Goal: Information Seeking & Learning: Learn about a topic

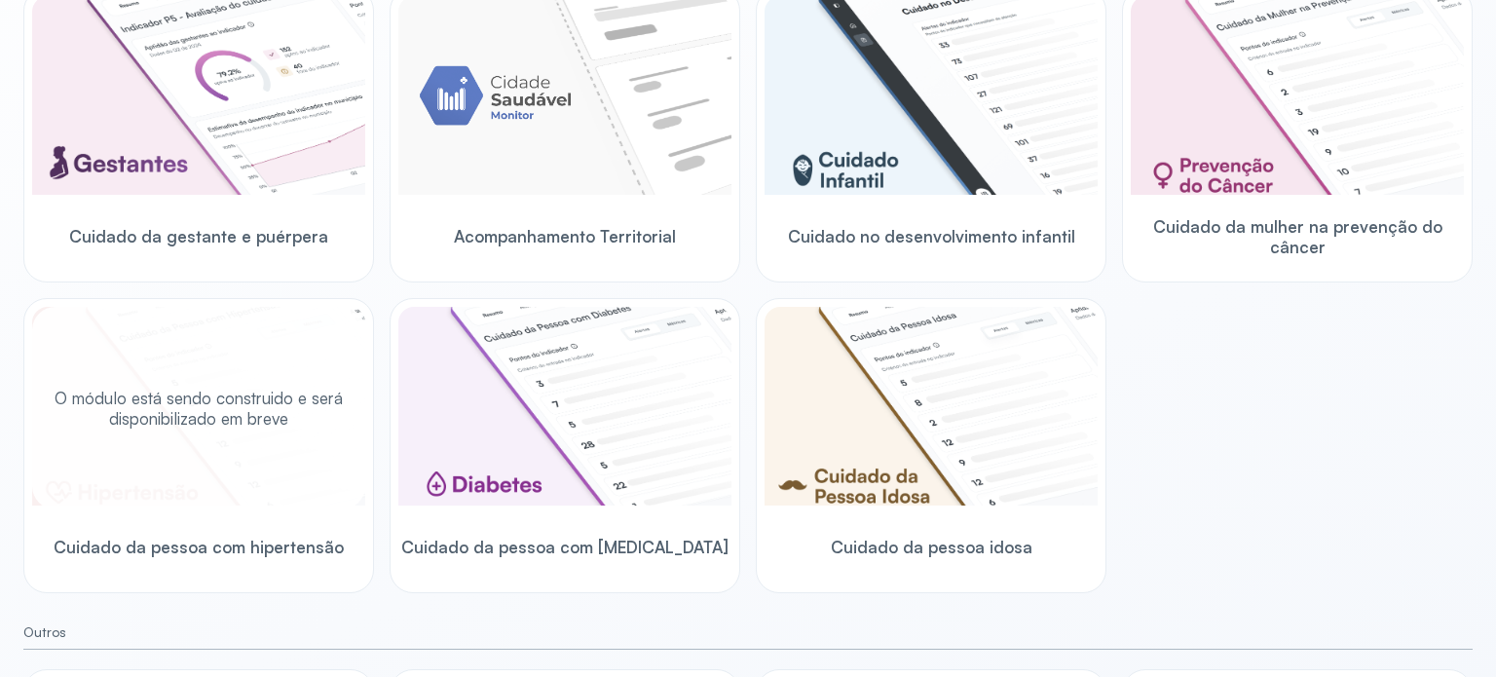
scroll to position [579, 0]
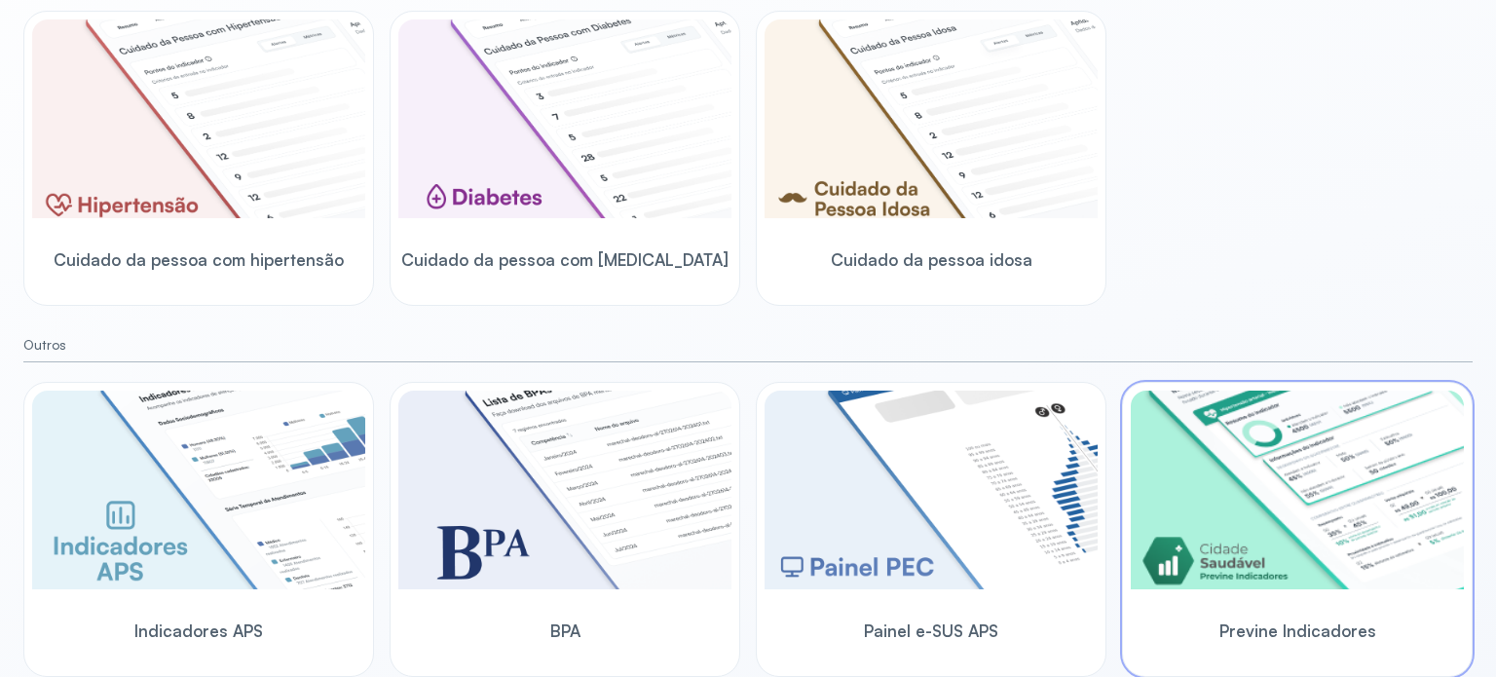
click at [1235, 489] on img at bounding box center [1297, 490] width 333 height 199
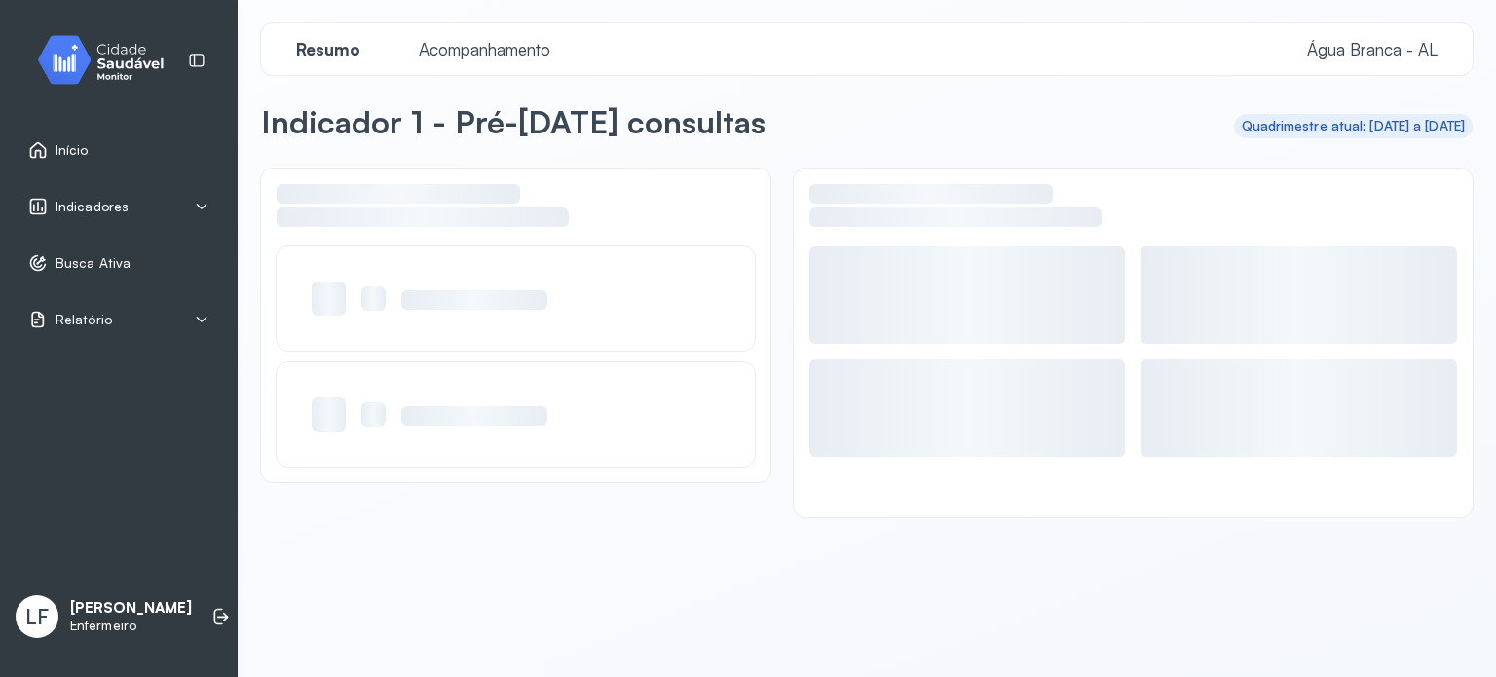
click at [145, 213] on div "Indicadores" at bounding box center [118, 206] width 181 height 19
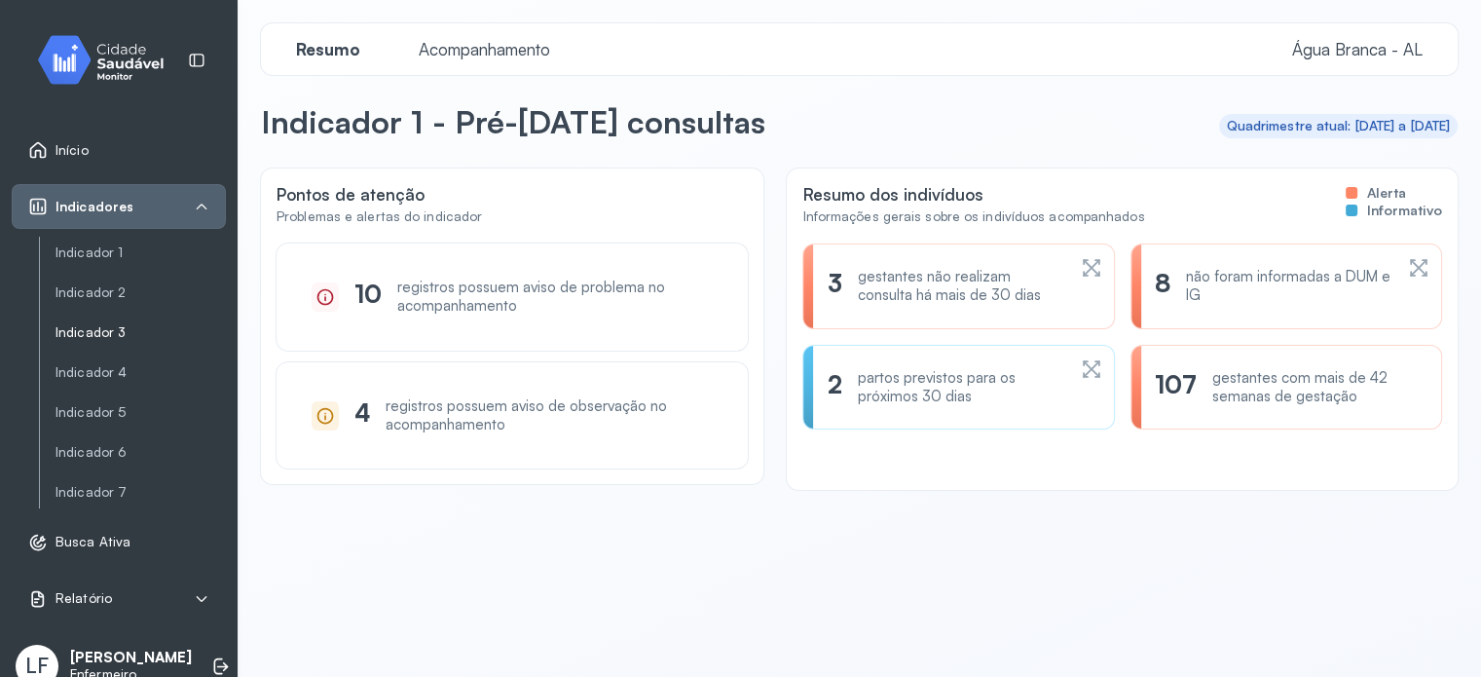
click at [83, 334] on link "Indicador 3" at bounding box center [141, 332] width 170 height 17
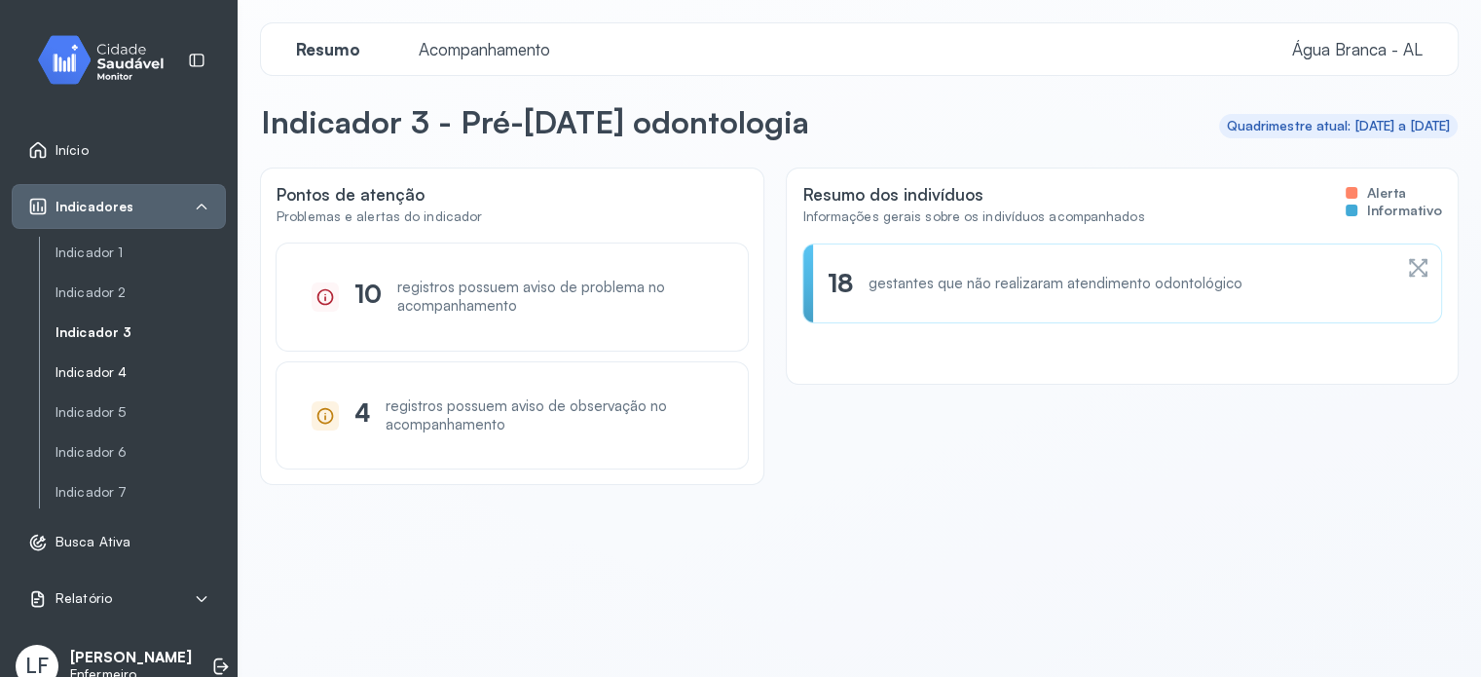
click at [93, 374] on link "Indicador 4" at bounding box center [141, 372] width 170 height 17
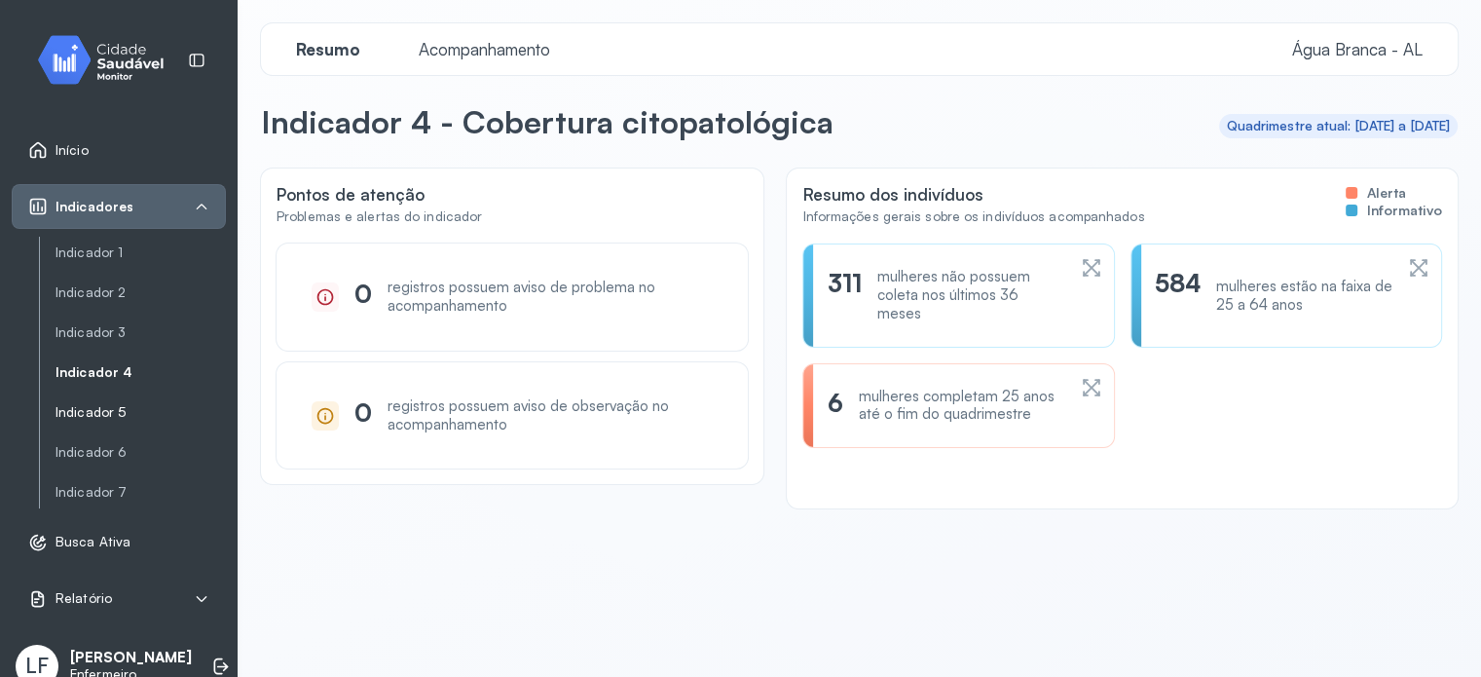
click at [84, 416] on link "Indicador 5" at bounding box center [141, 412] width 170 height 17
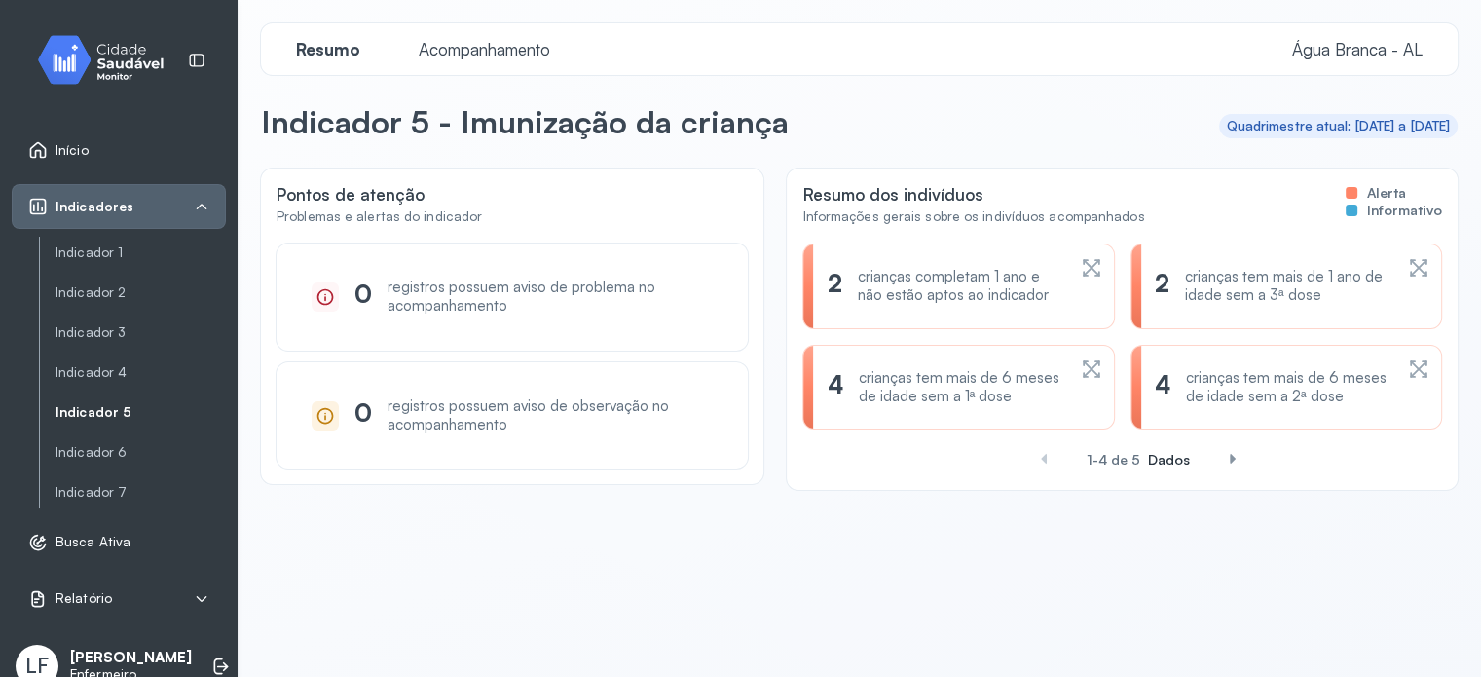
click at [976, 396] on div "crianças tem mais de 6 meses de idade sem a 1ª dose" at bounding box center [962, 387] width 206 height 37
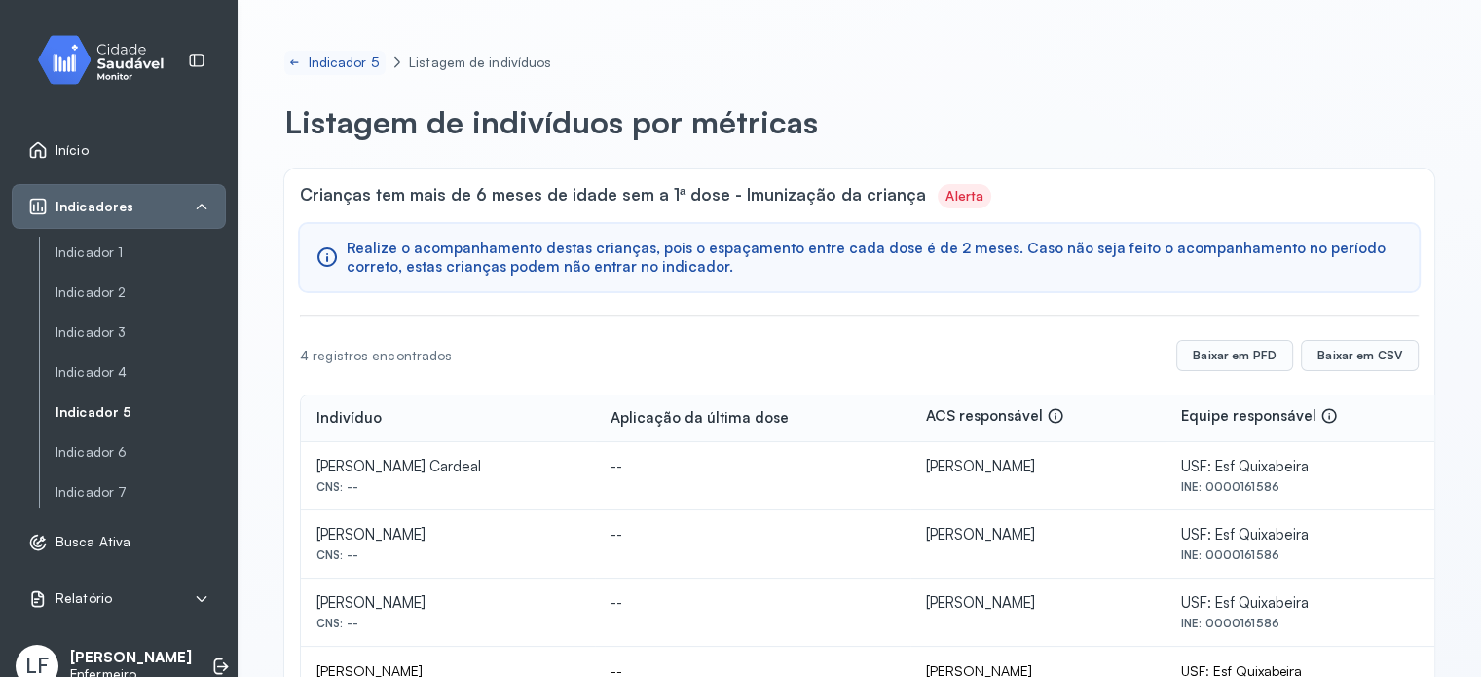
click at [305, 69] on link "Indicador 5" at bounding box center [334, 63] width 101 height 24
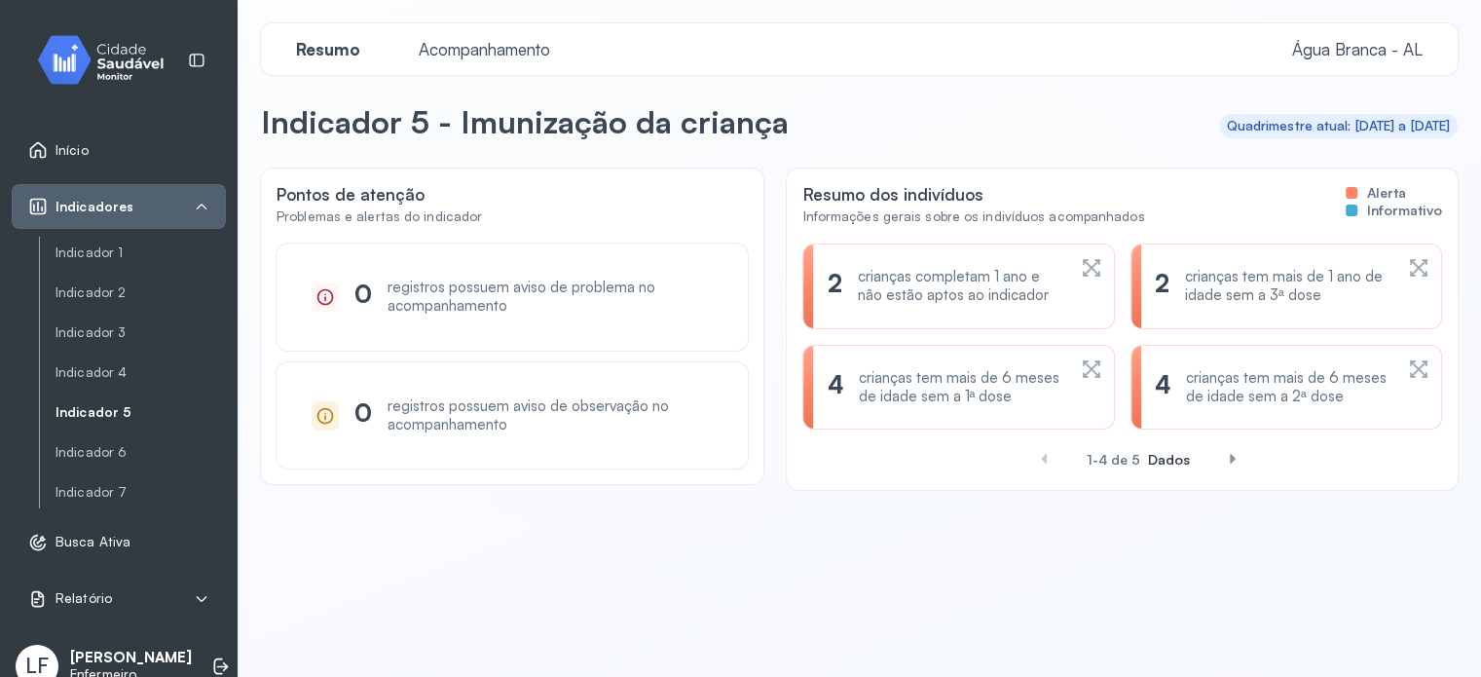
click at [1279, 403] on div "crianças tem mais de 6 meses de idade sem a 2ª dose" at bounding box center [1289, 387] width 206 height 37
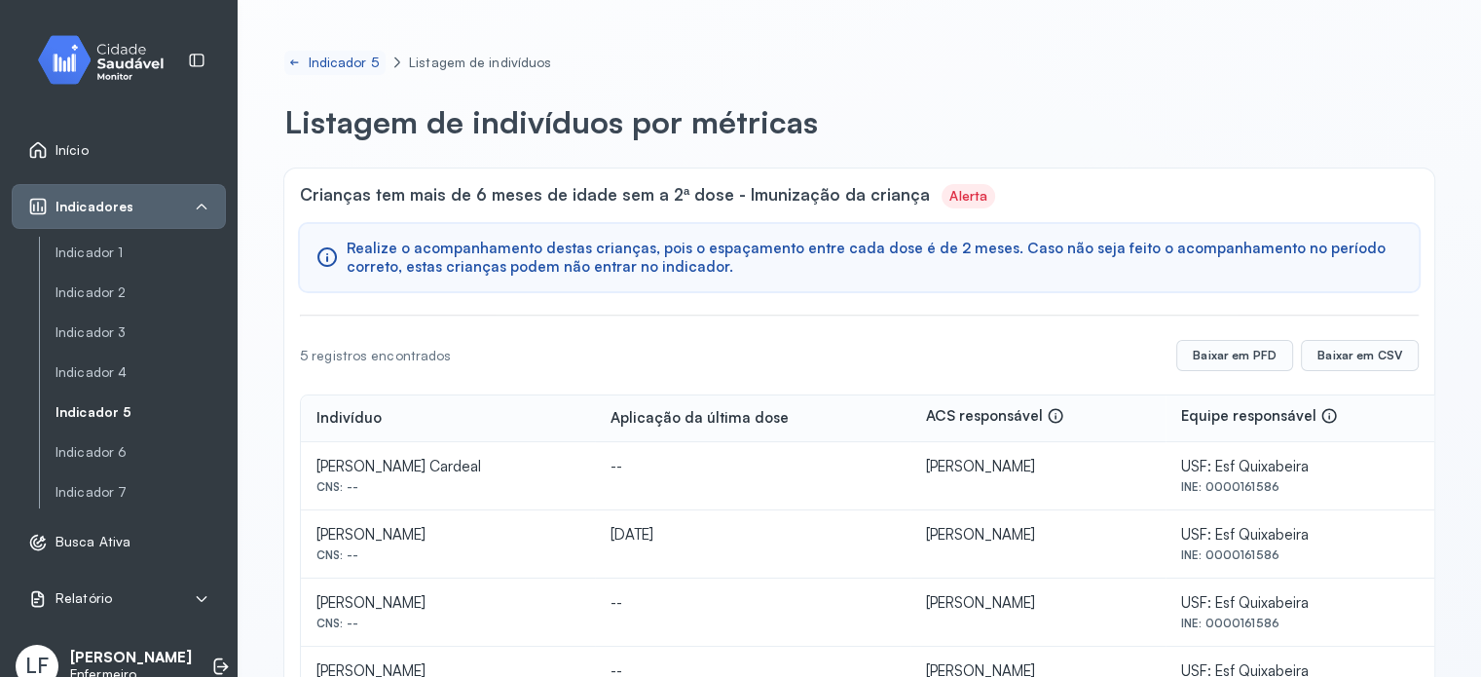
click at [316, 74] on link "Indicador 5" at bounding box center [334, 63] width 101 height 24
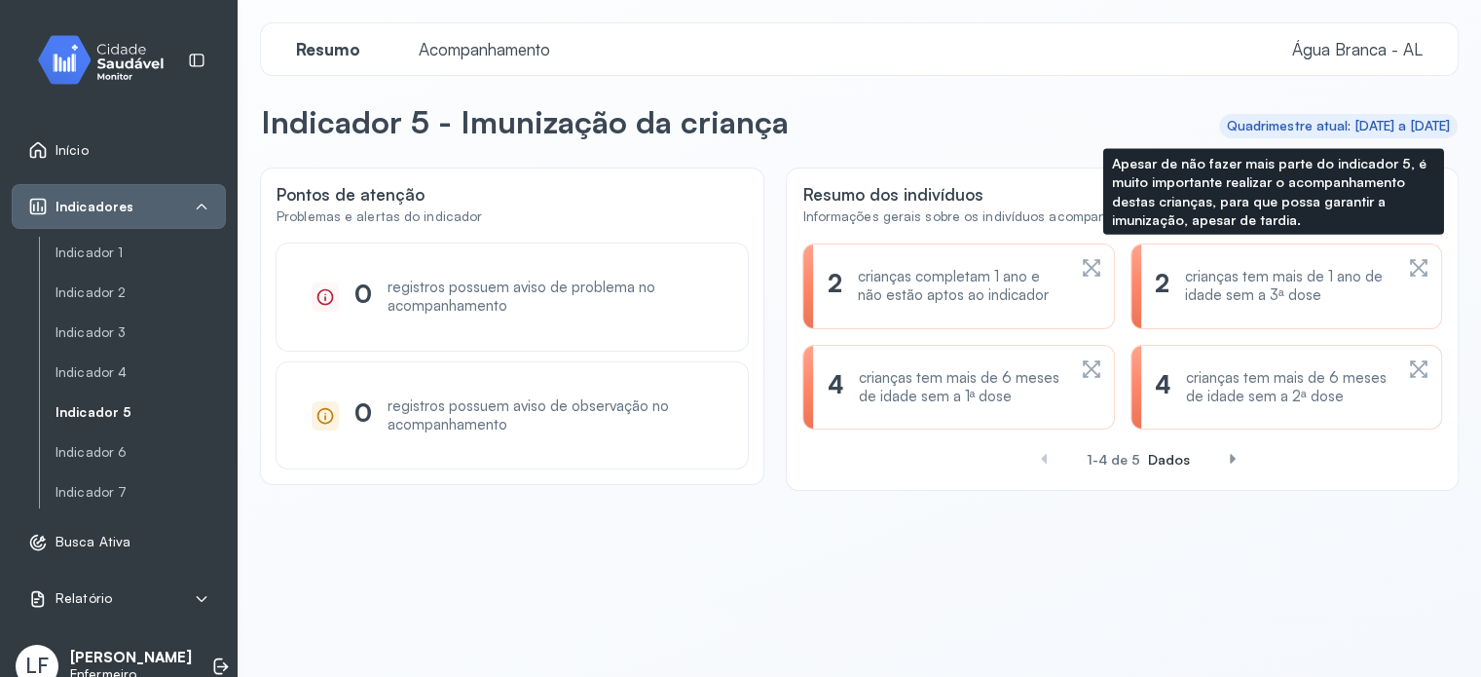
click at [1258, 295] on div "crianças tem mais de 1 ano de idade sem a 3ª dose" at bounding box center [1288, 286] width 207 height 37
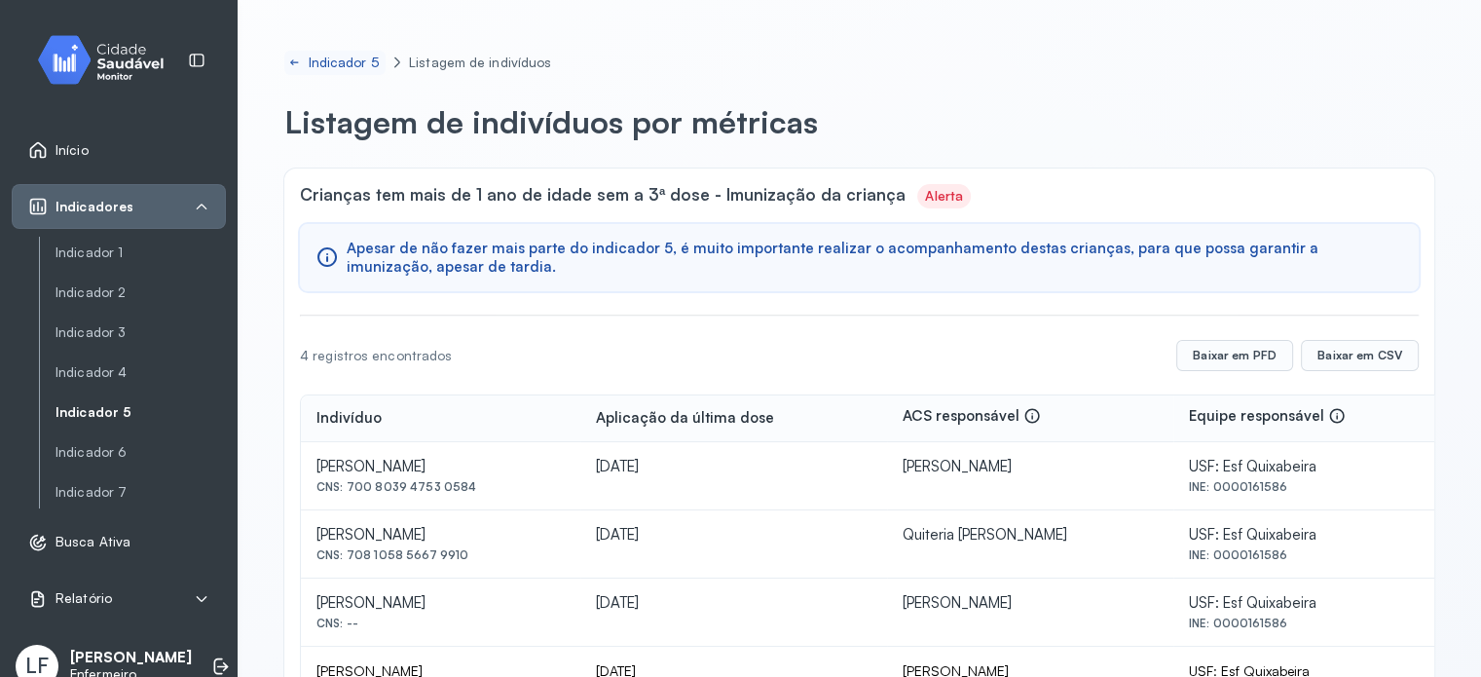
click at [312, 72] on link "Indicador 5" at bounding box center [334, 63] width 101 height 24
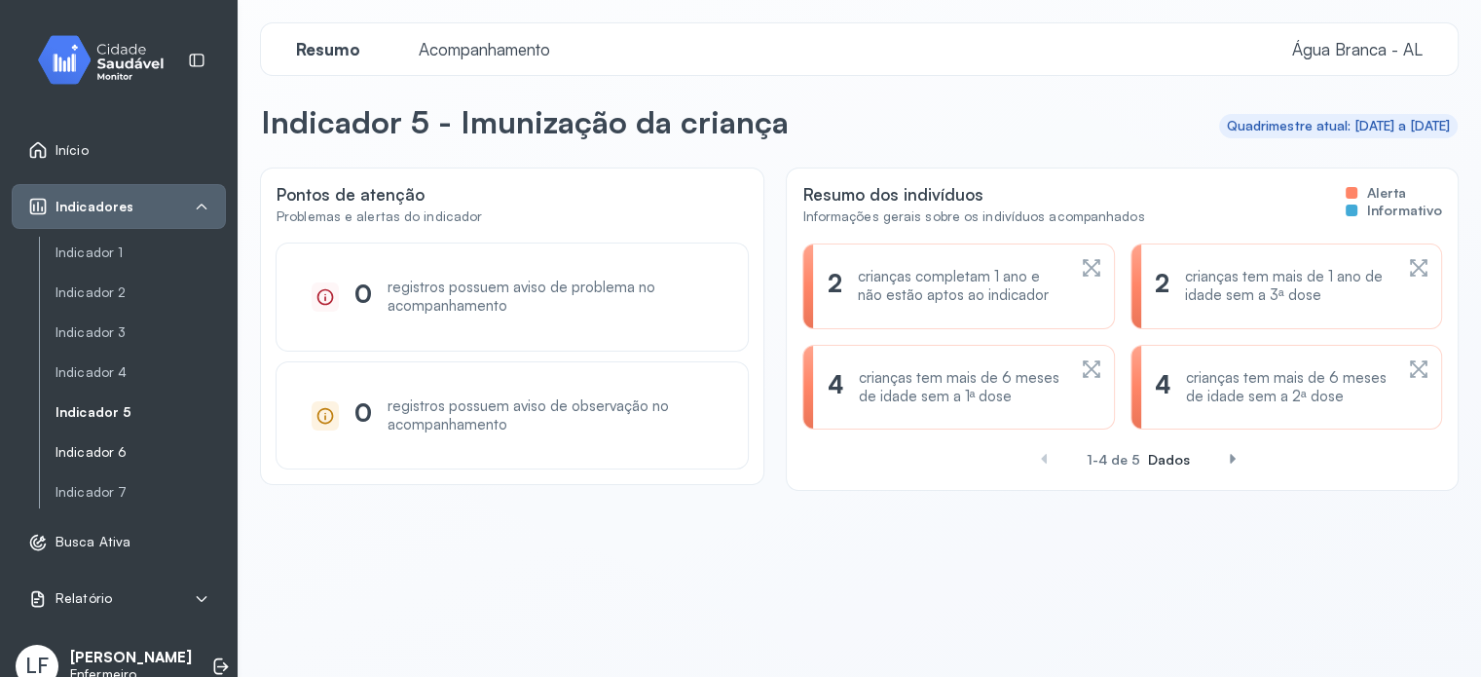
click at [97, 452] on link "Indicador 6" at bounding box center [141, 452] width 170 height 17
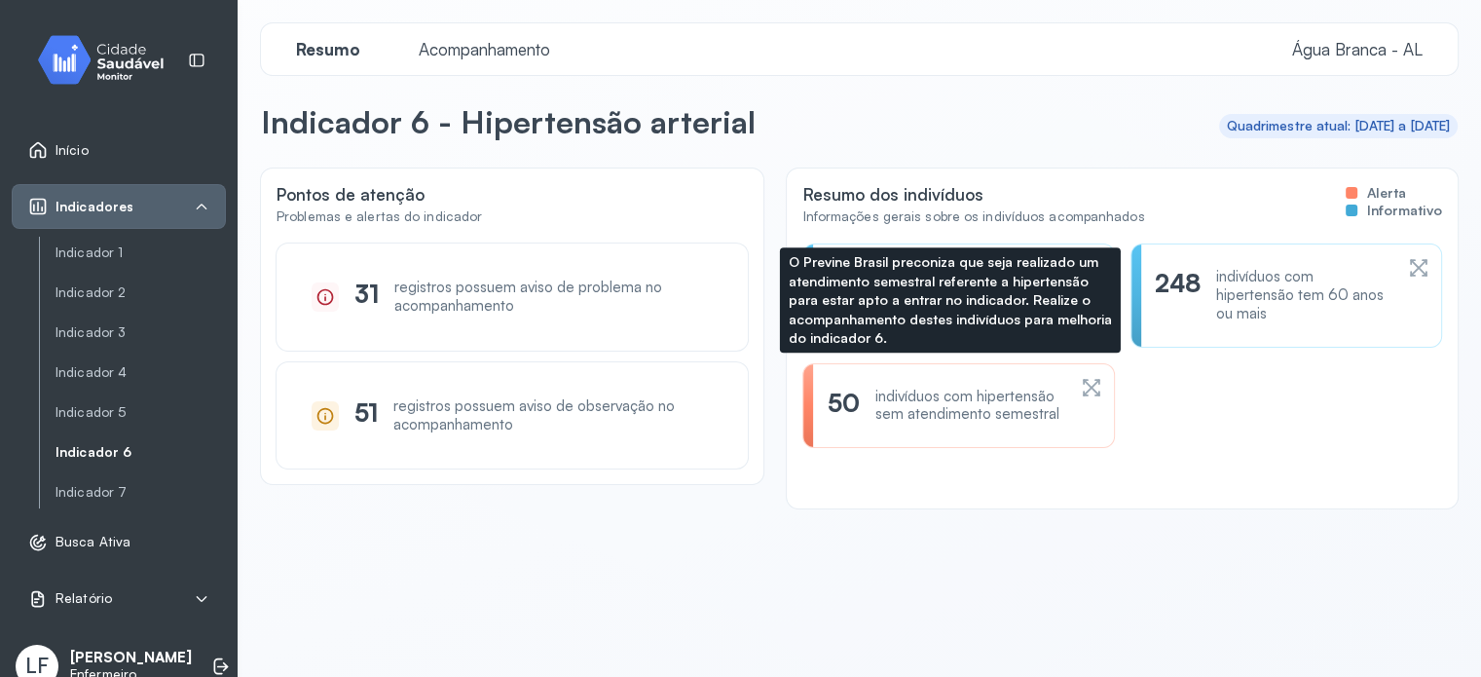
click at [1005, 416] on div "indivíduos com hipertensão sem atendimento semestral" at bounding box center [971, 406] width 190 height 37
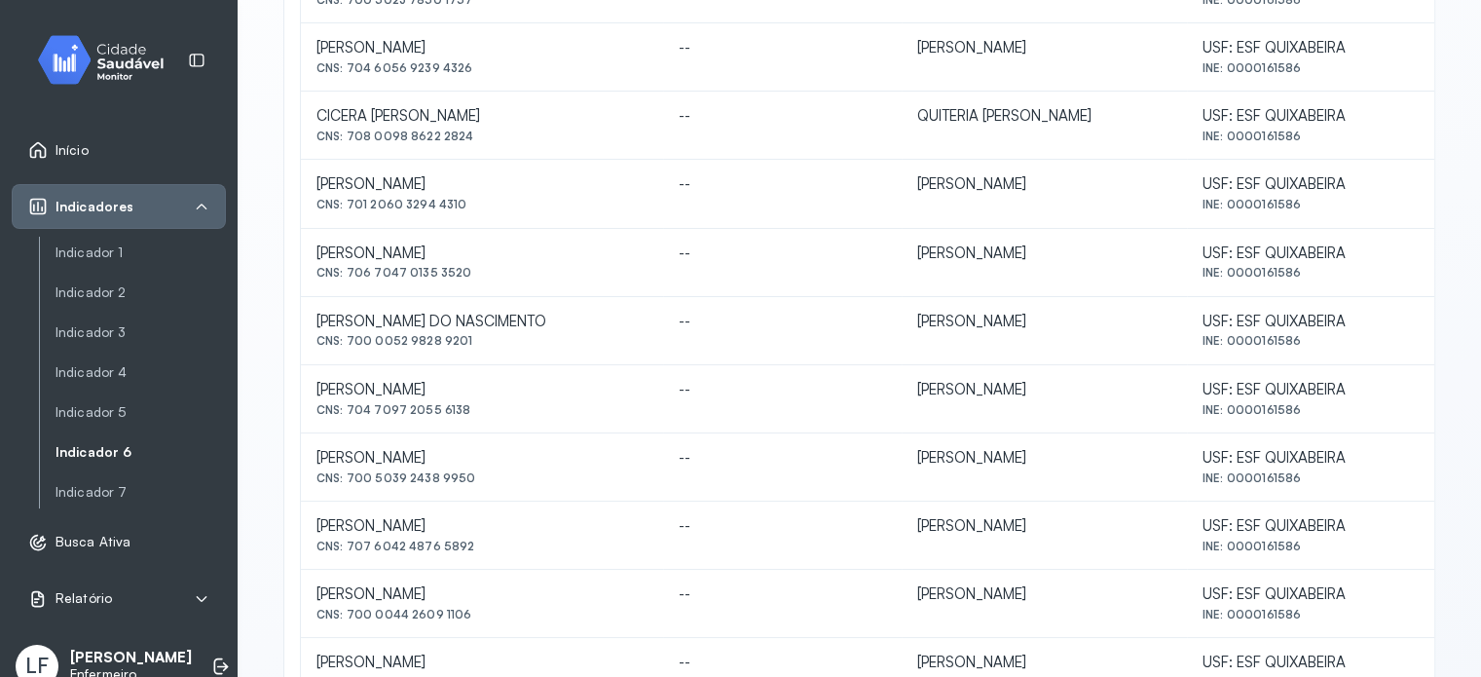
scroll to position [584, 0]
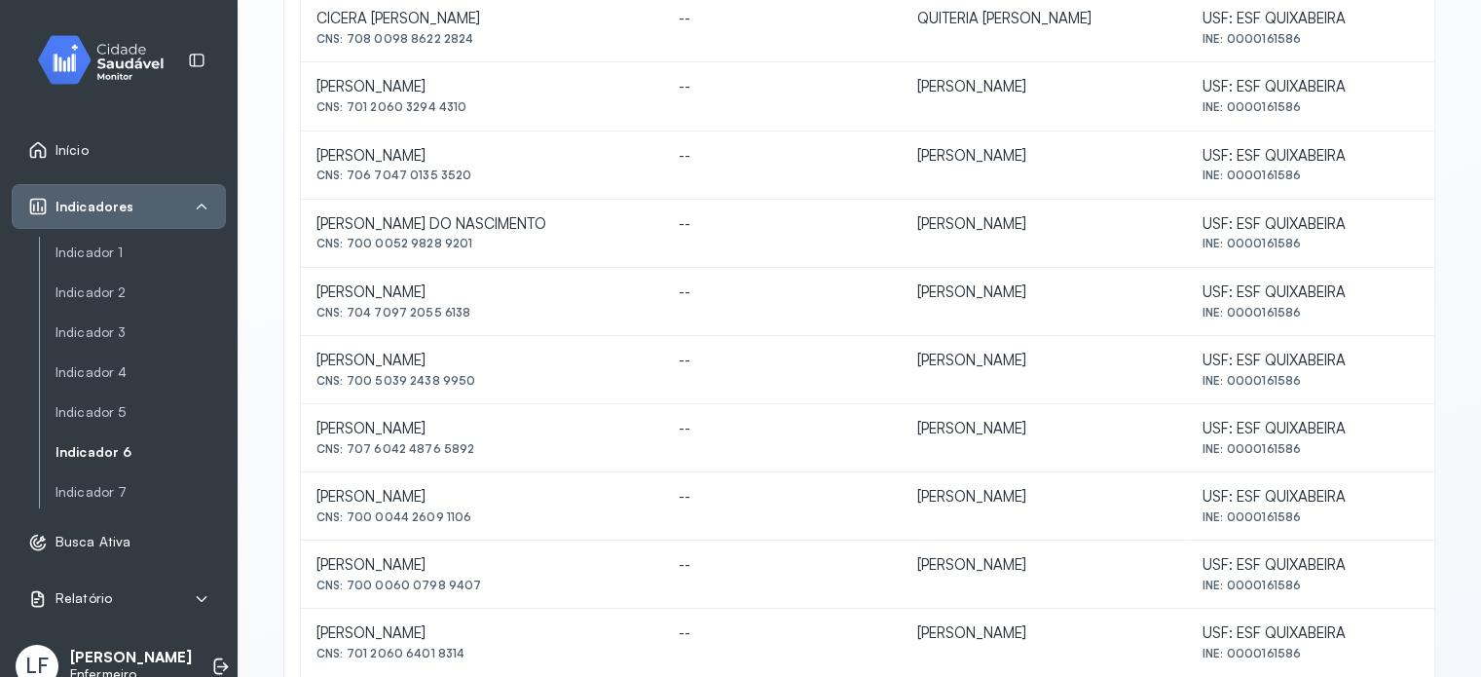
drag, startPoint x: 557, startPoint y: 356, endPoint x: 318, endPoint y: 361, distance: 238.7
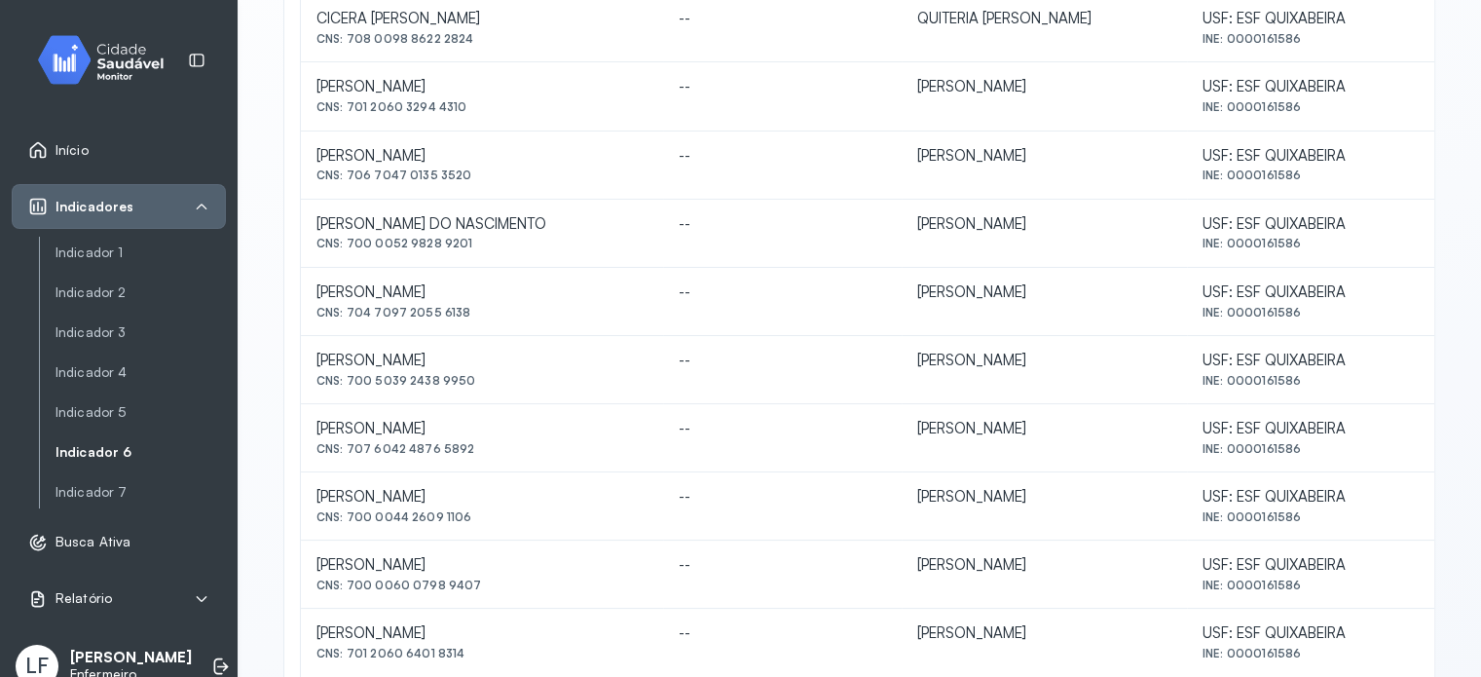
copy div "[PERSON_NAME]"
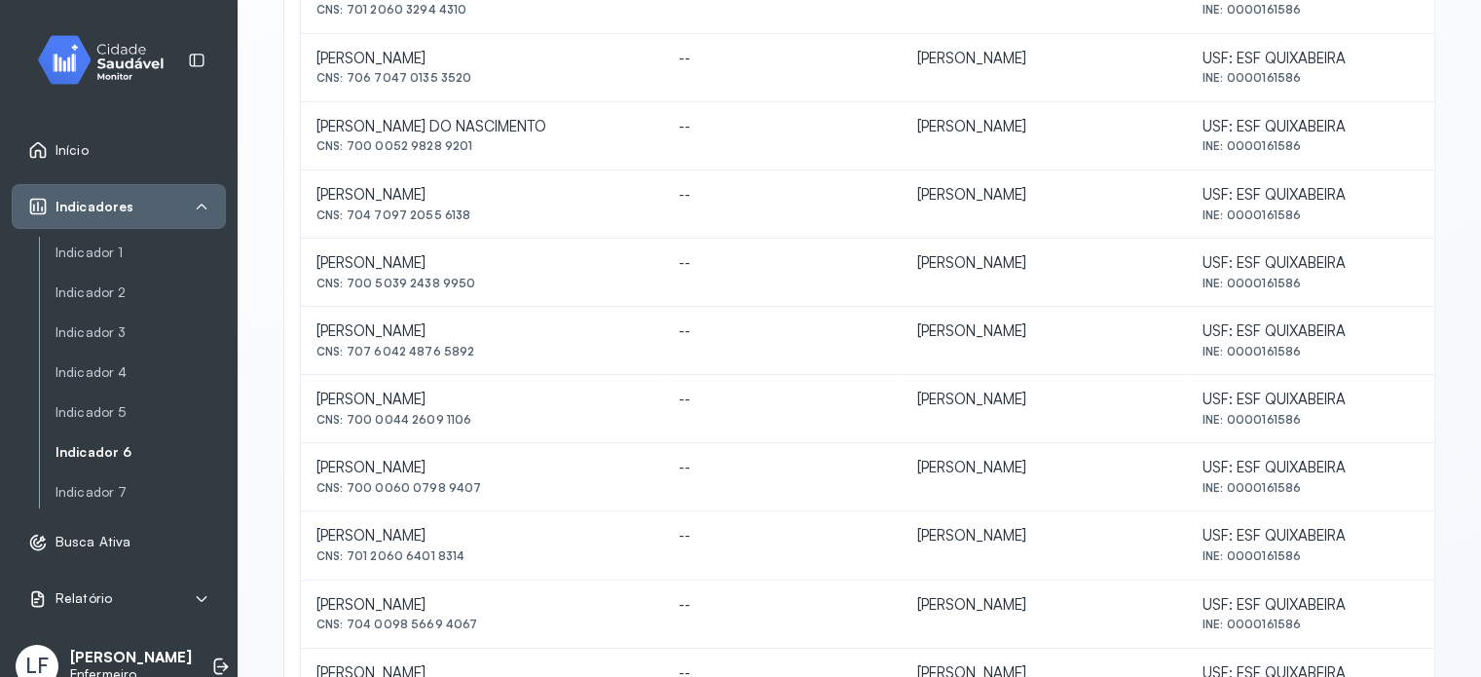
scroll to position [877, 0]
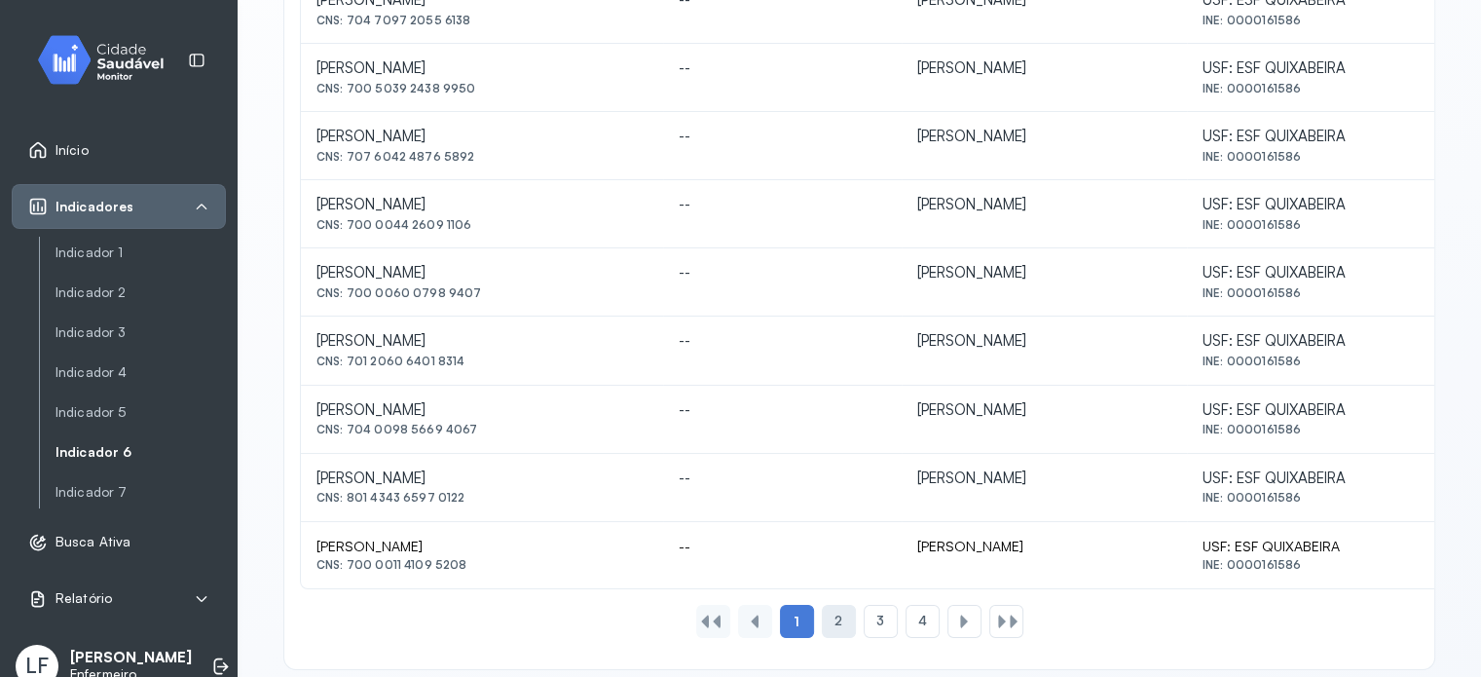
click at [835, 616] on span "2" at bounding box center [839, 621] width 8 height 17
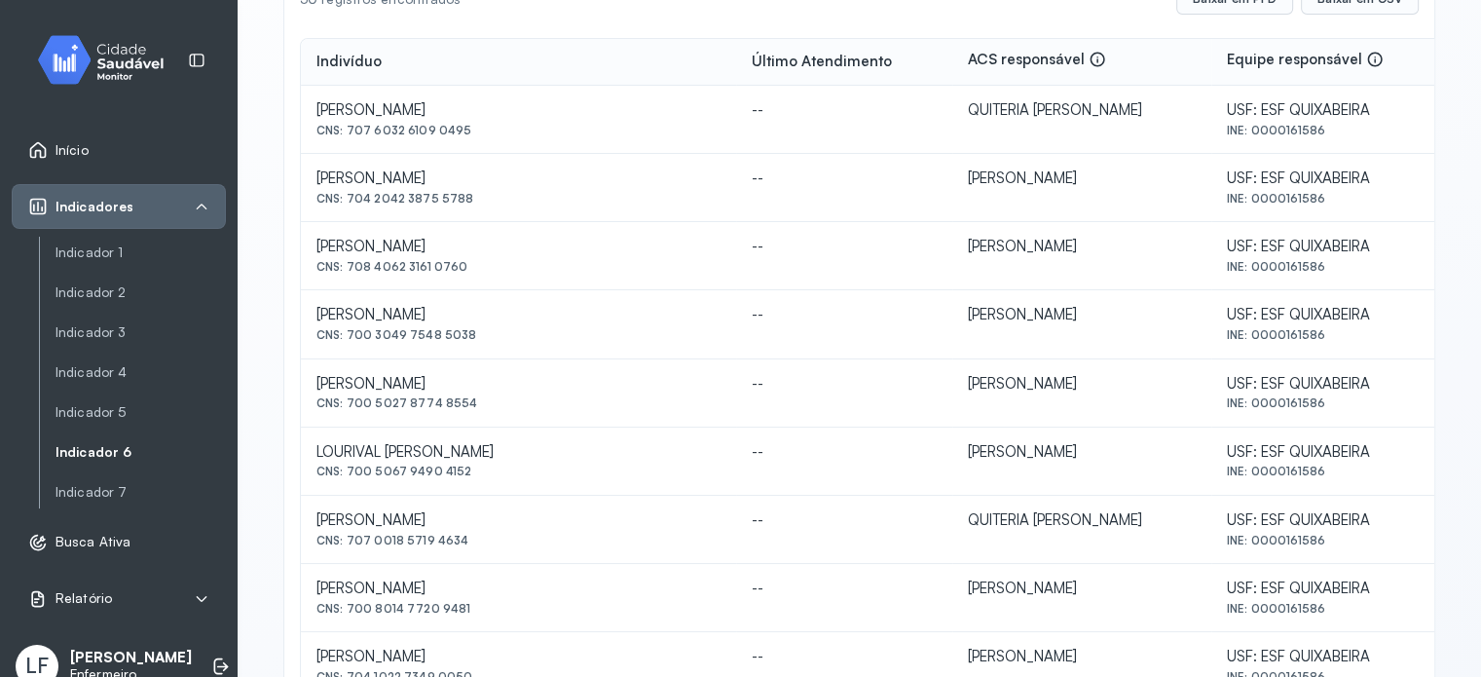
scroll to position [390, 0]
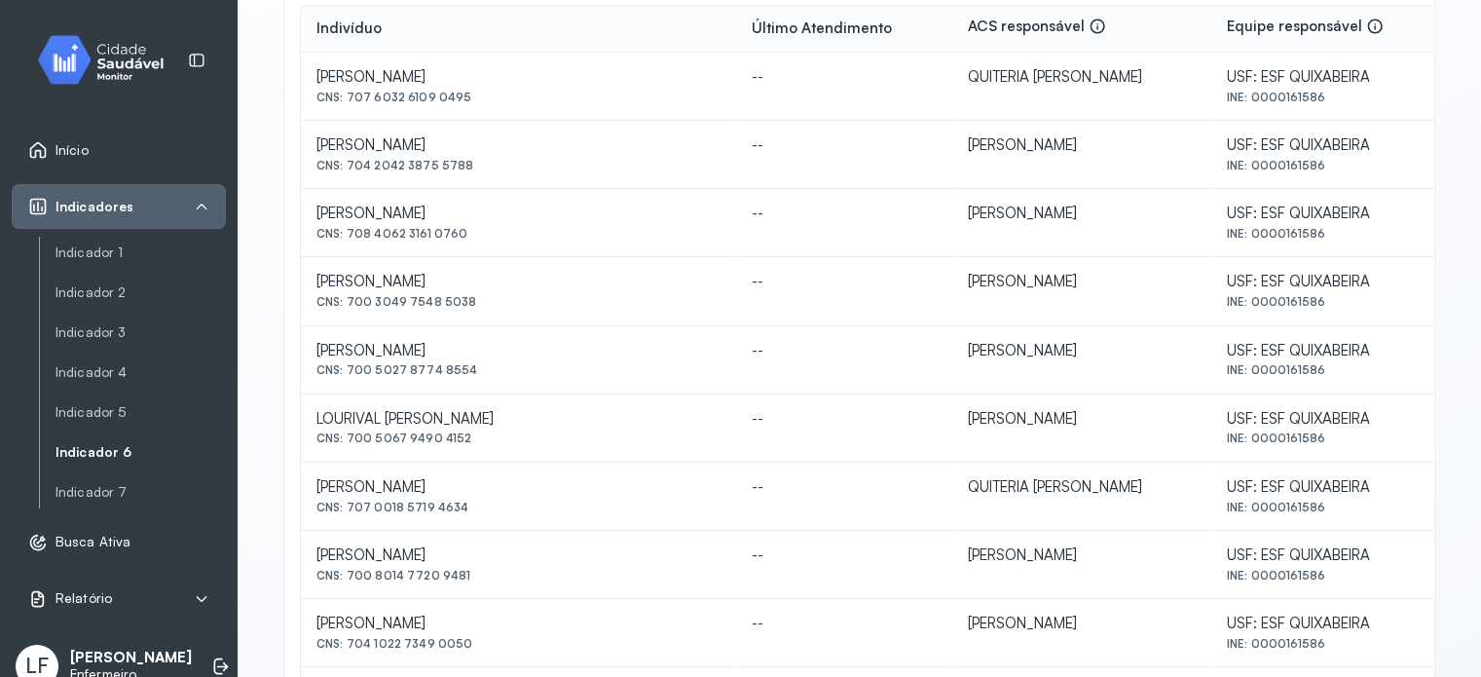
drag, startPoint x: 317, startPoint y: 482, endPoint x: 533, endPoint y: 491, distance: 215.4
click at [533, 87] on div "[PERSON_NAME]" at bounding box center [519, 77] width 404 height 19
copy div "[PERSON_NAME]"
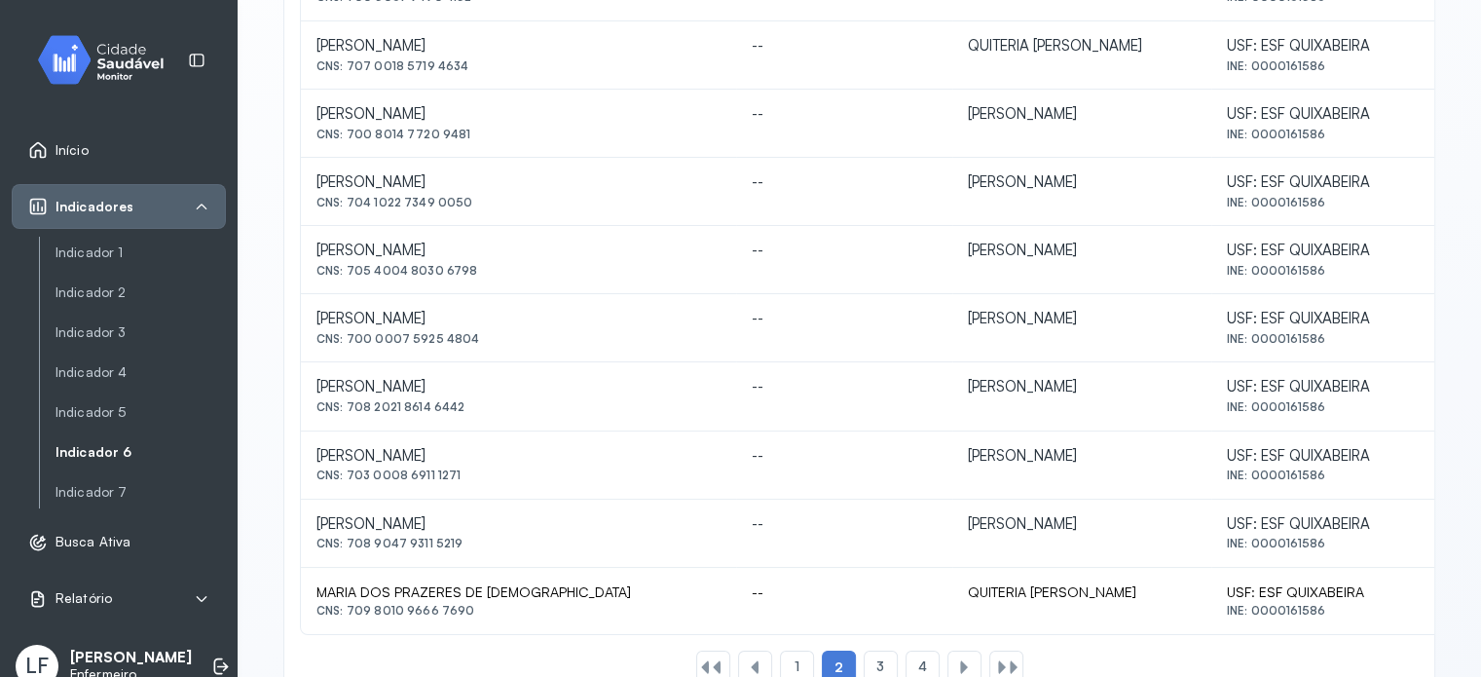
scroll to position [877, 0]
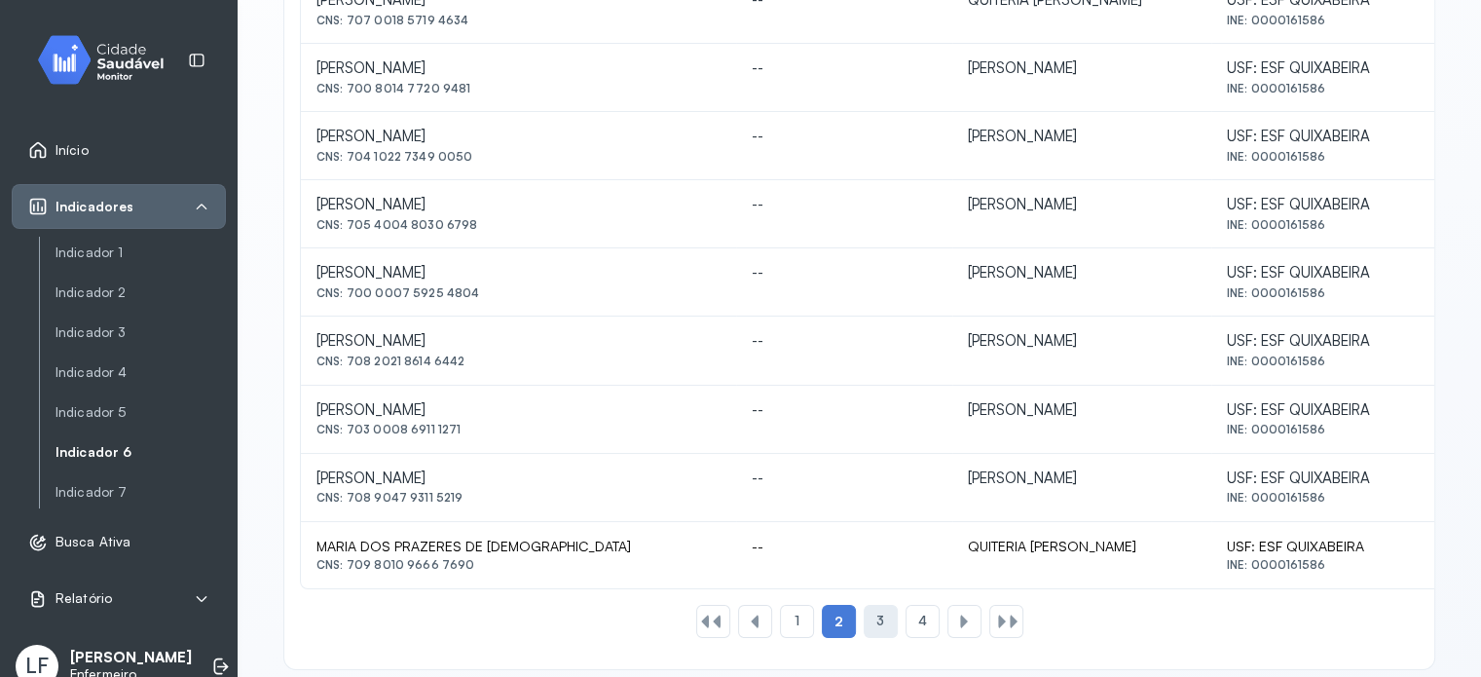
click at [877, 613] on span "3" at bounding box center [881, 621] width 8 height 17
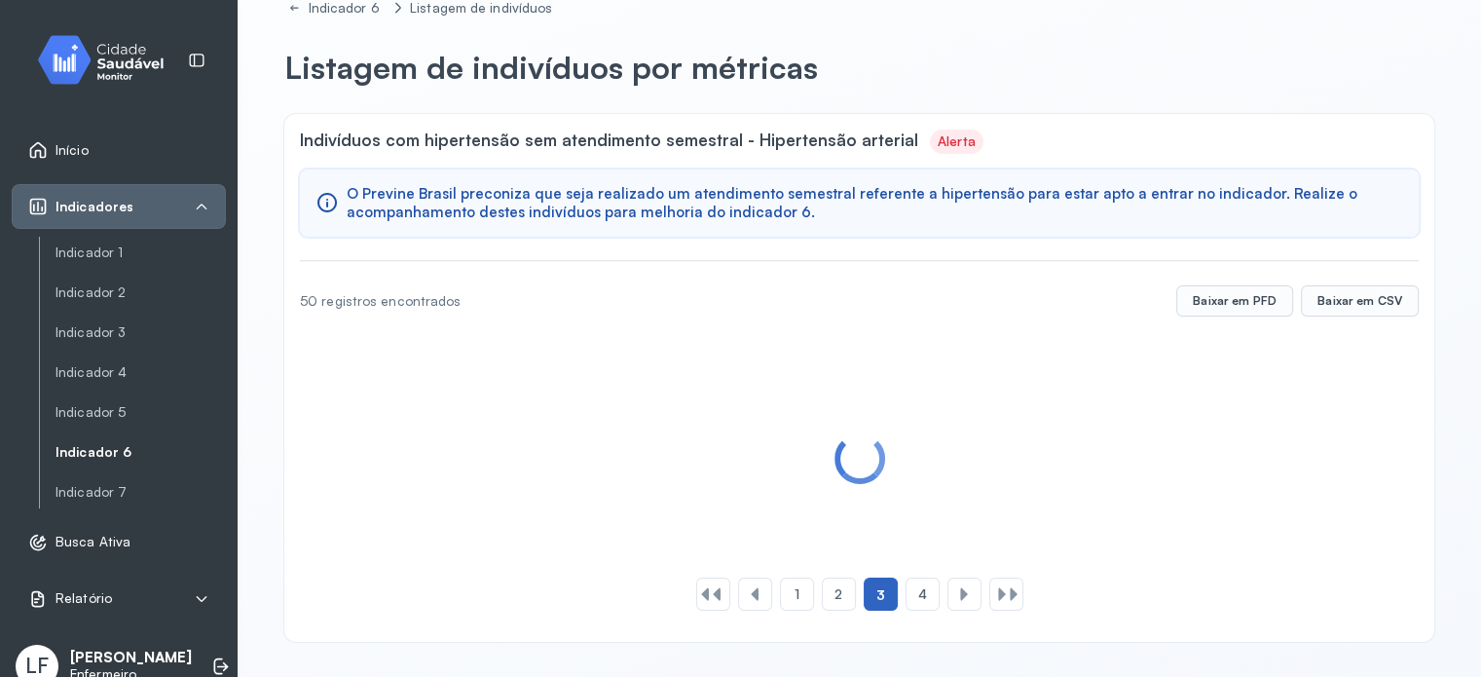
scroll to position [55, 0]
click at [873, 613] on div "Indivíduos com hipertensão sem atendimento semestral - Hipertensão arterial Ale…" at bounding box center [859, 378] width 1150 height 528
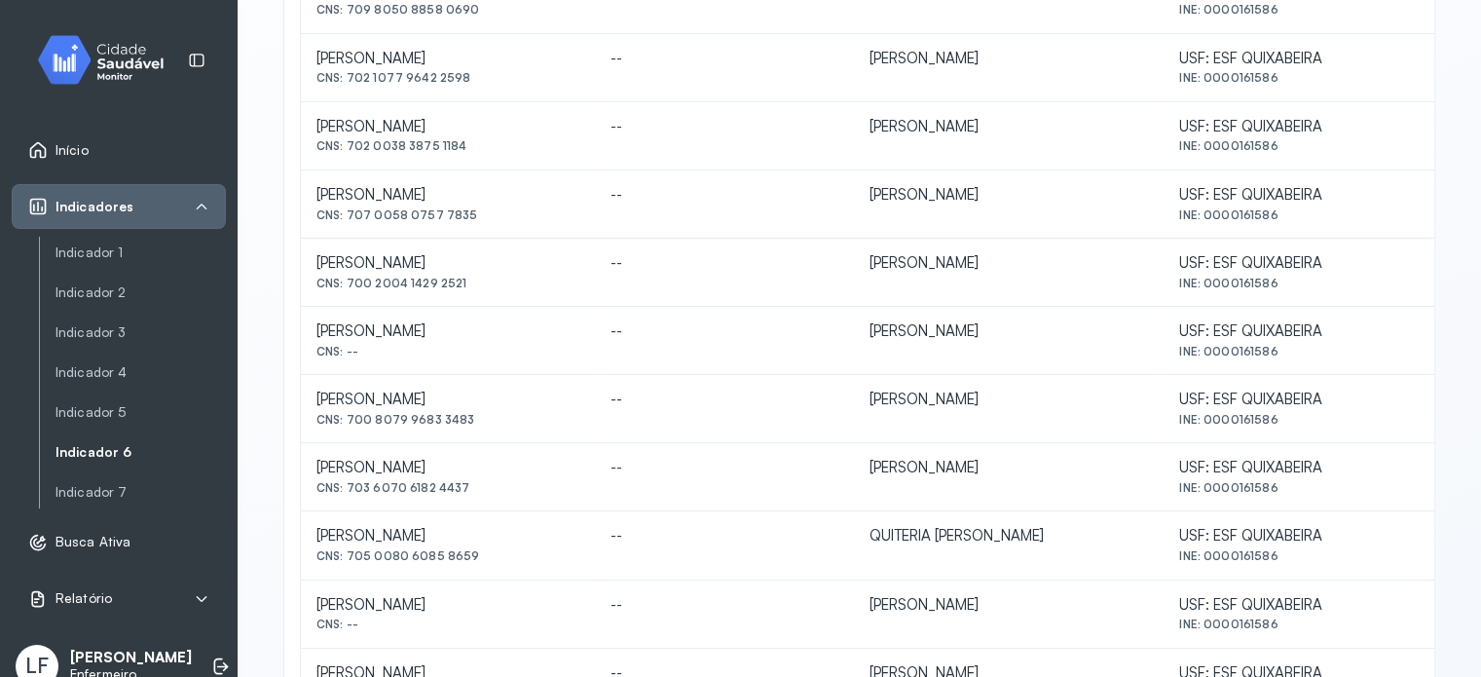
scroll to position [779, 0]
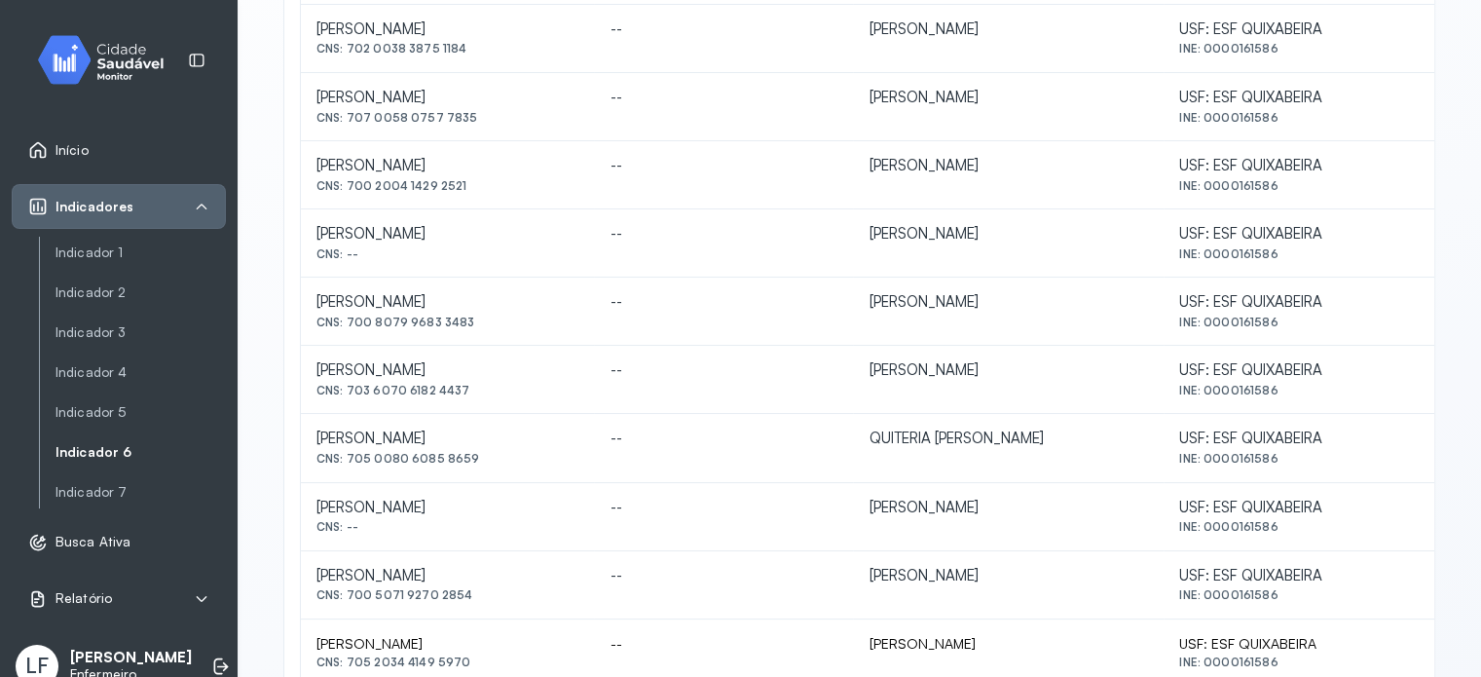
click at [312, 372] on td "[PERSON_NAME] CNS: 703 6070 6182 4437" at bounding box center [447, 380] width 293 height 68
drag, startPoint x: 370, startPoint y: 365, endPoint x: 396, endPoint y: 363, distance: 26.4
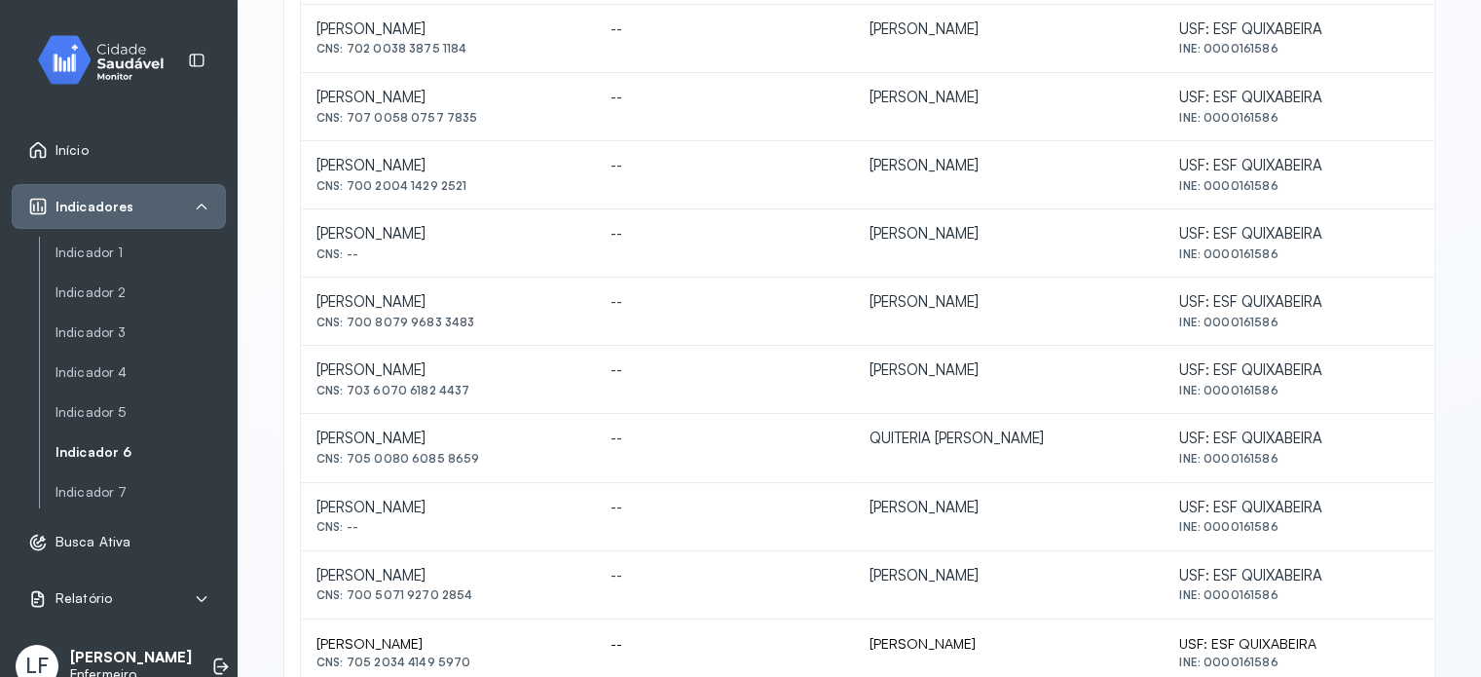
click at [381, 377] on div "[PERSON_NAME] CNS: 703 6070 6182 4437" at bounding box center [448, 379] width 262 height 36
drag, startPoint x: 351, startPoint y: 384, endPoint x: 473, endPoint y: 381, distance: 122.7
copy div "703 6070 6182 4437"
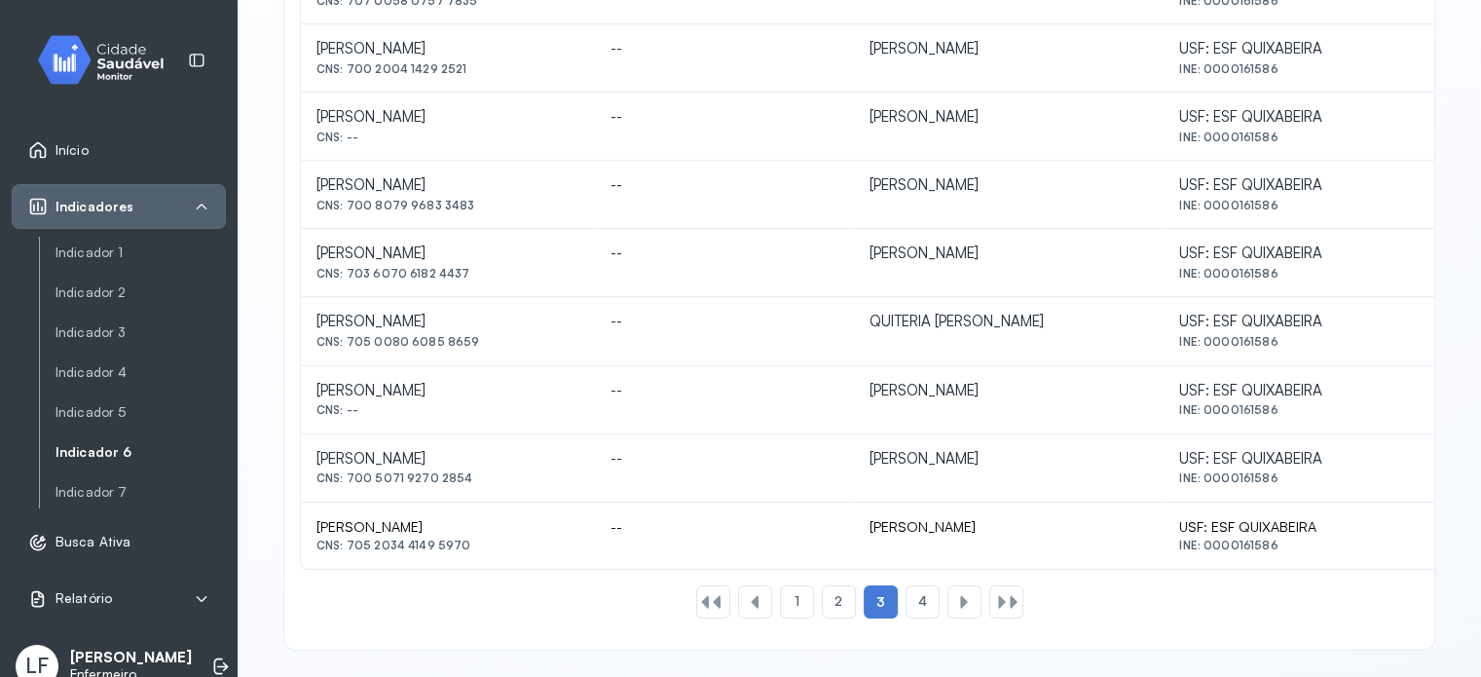
scroll to position [899, 0]
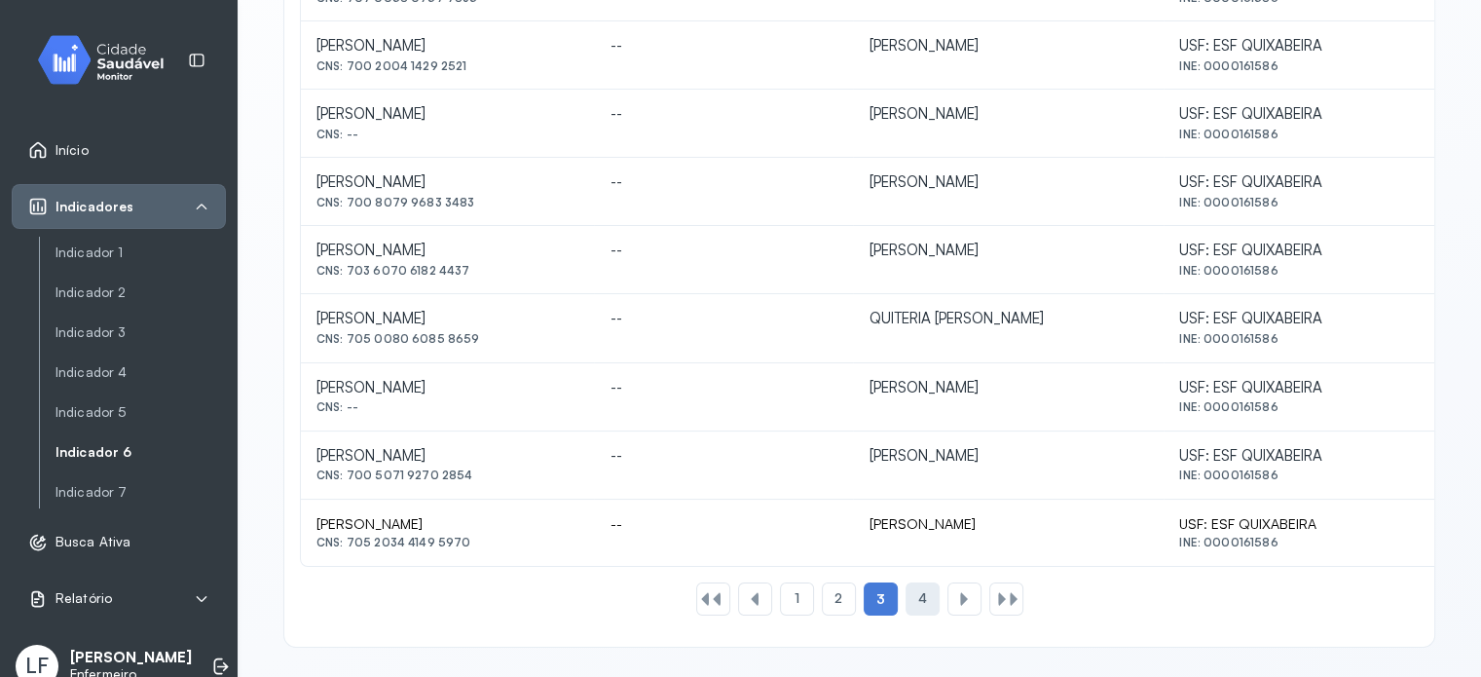
click at [948, 606] on div "4" at bounding box center [965, 598] width 34 height 33
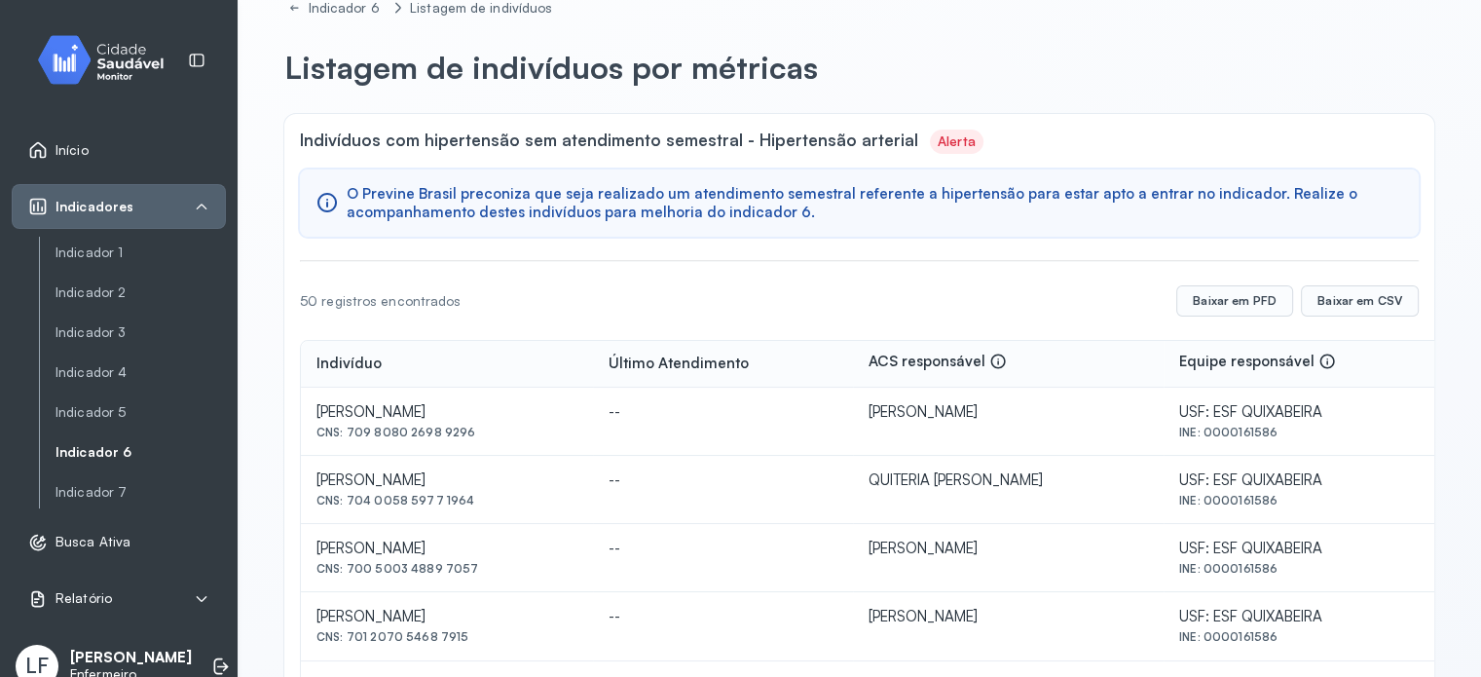
scroll to position [218, 0]
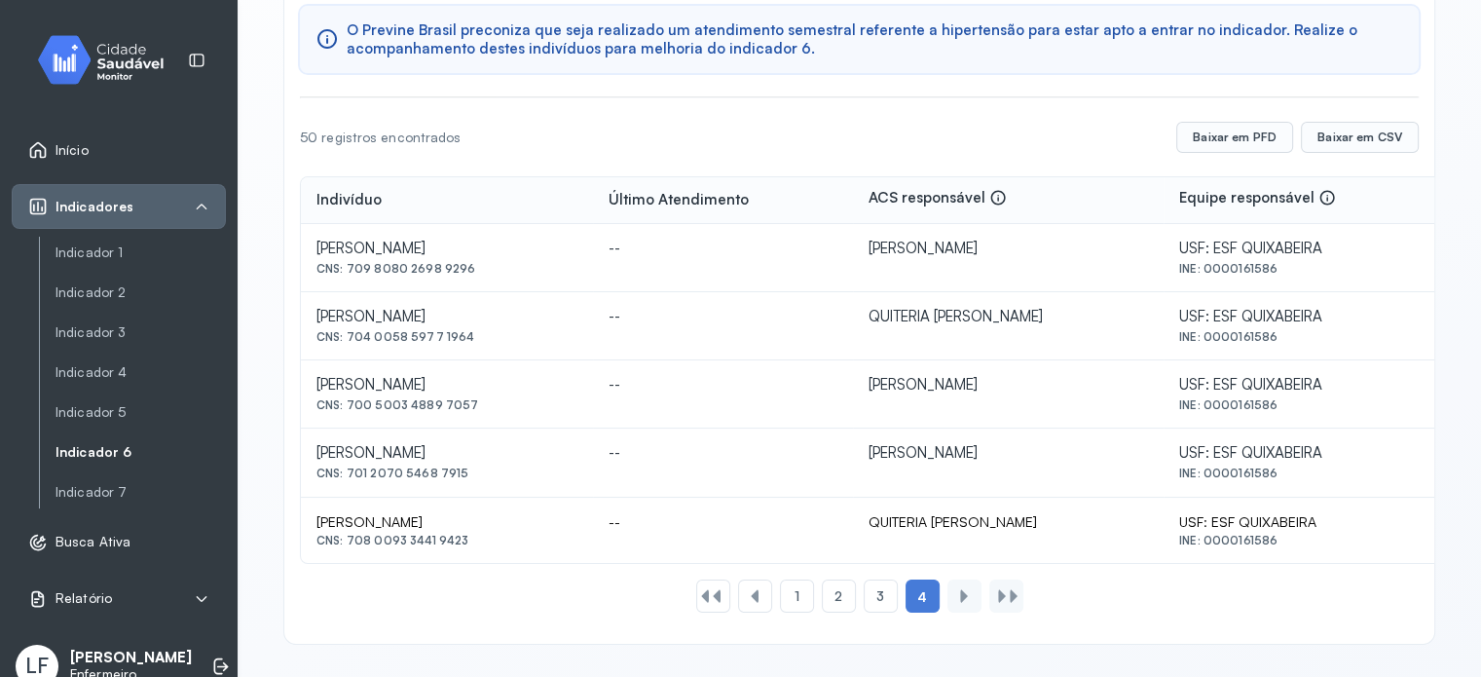
drag, startPoint x: 316, startPoint y: 445, endPoint x: 512, endPoint y: 447, distance: 196.7
click at [512, 447] on td "[PERSON_NAME] CNS: 701 2070 5468 7915" at bounding box center [447, 463] width 292 height 68
copy div "[PERSON_NAME]"
drag, startPoint x: 316, startPoint y: 517, endPoint x: 512, endPoint y: 521, distance: 196.8
click at [512, 521] on td "[PERSON_NAME] CNS: 708 0093 3441 9423" at bounding box center [447, 531] width 292 height 66
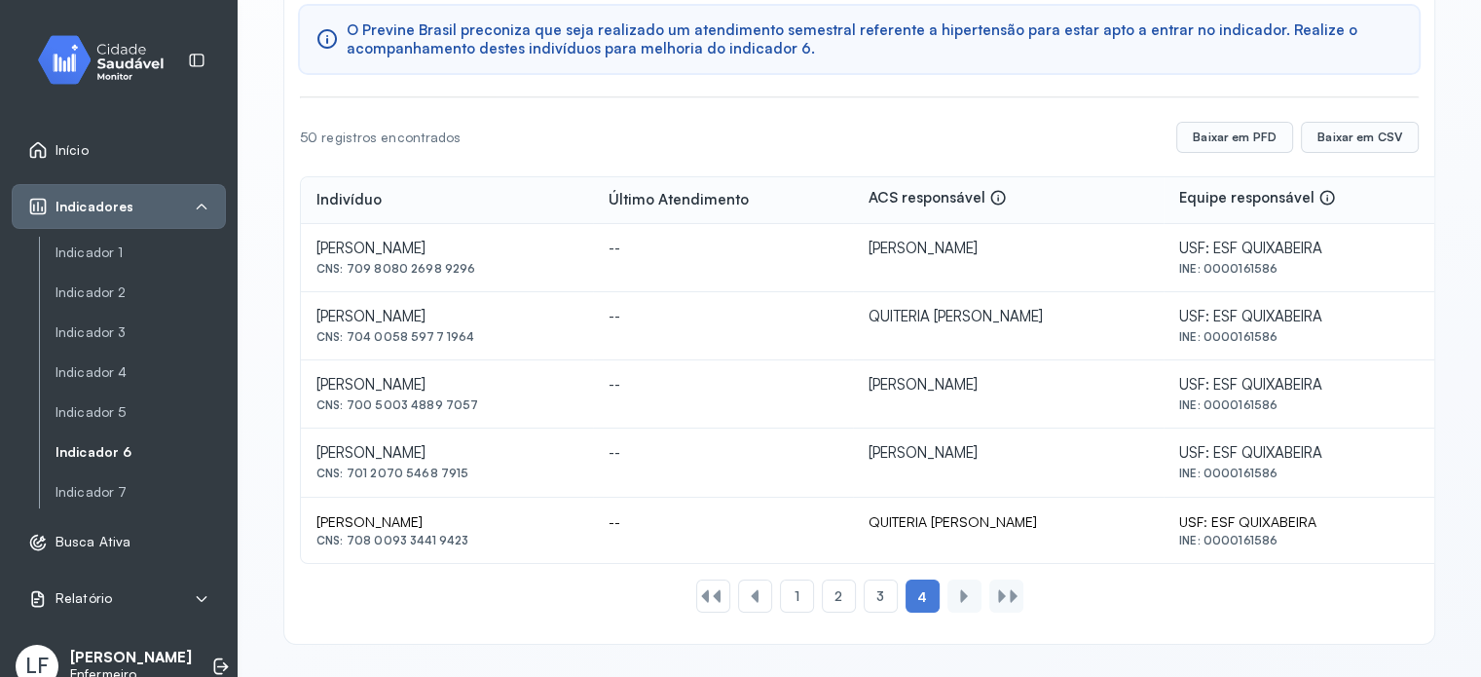
copy div "[PERSON_NAME]"
click at [125, 480] on link "Indicador 7" at bounding box center [141, 492] width 170 height 24
click at [111, 495] on link "Indicador 7" at bounding box center [141, 492] width 170 height 17
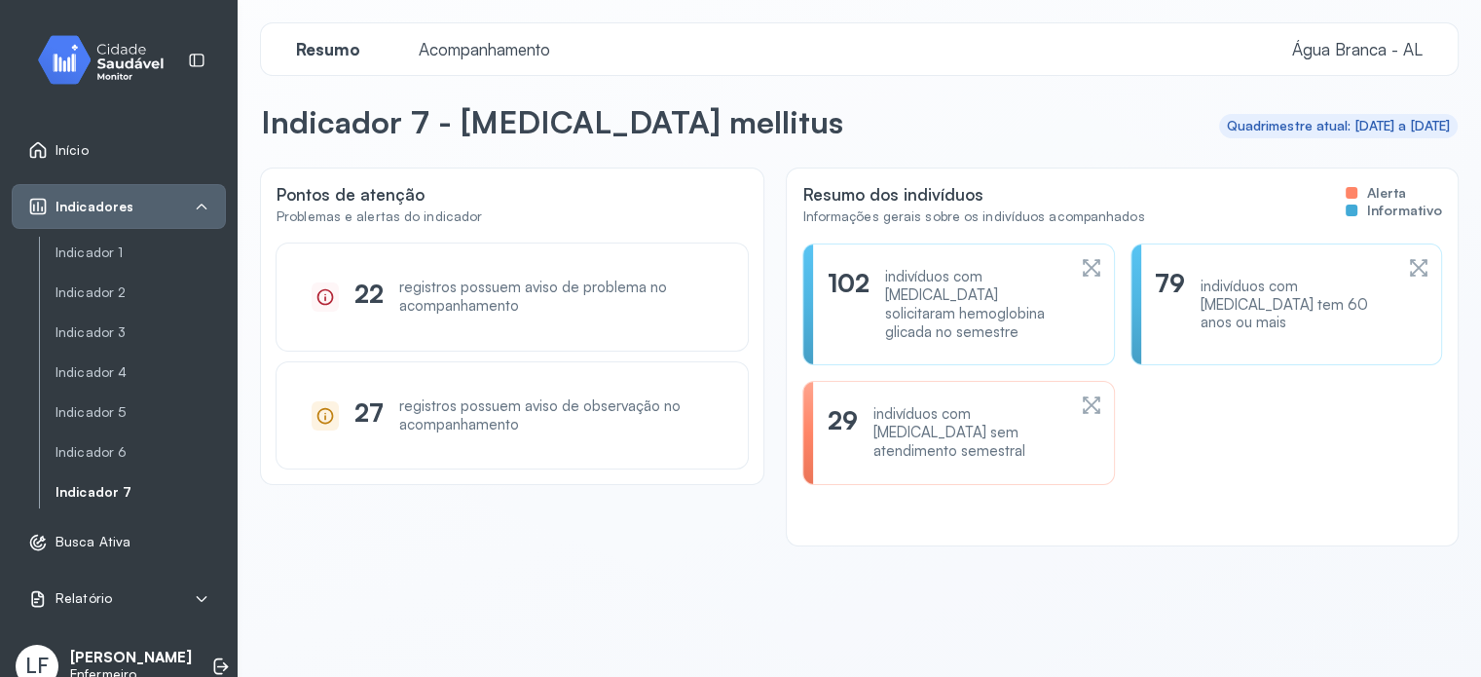
click at [963, 421] on div "indivíduos com [MEDICAL_DATA] sem atendimento semestral" at bounding box center [970, 432] width 192 height 55
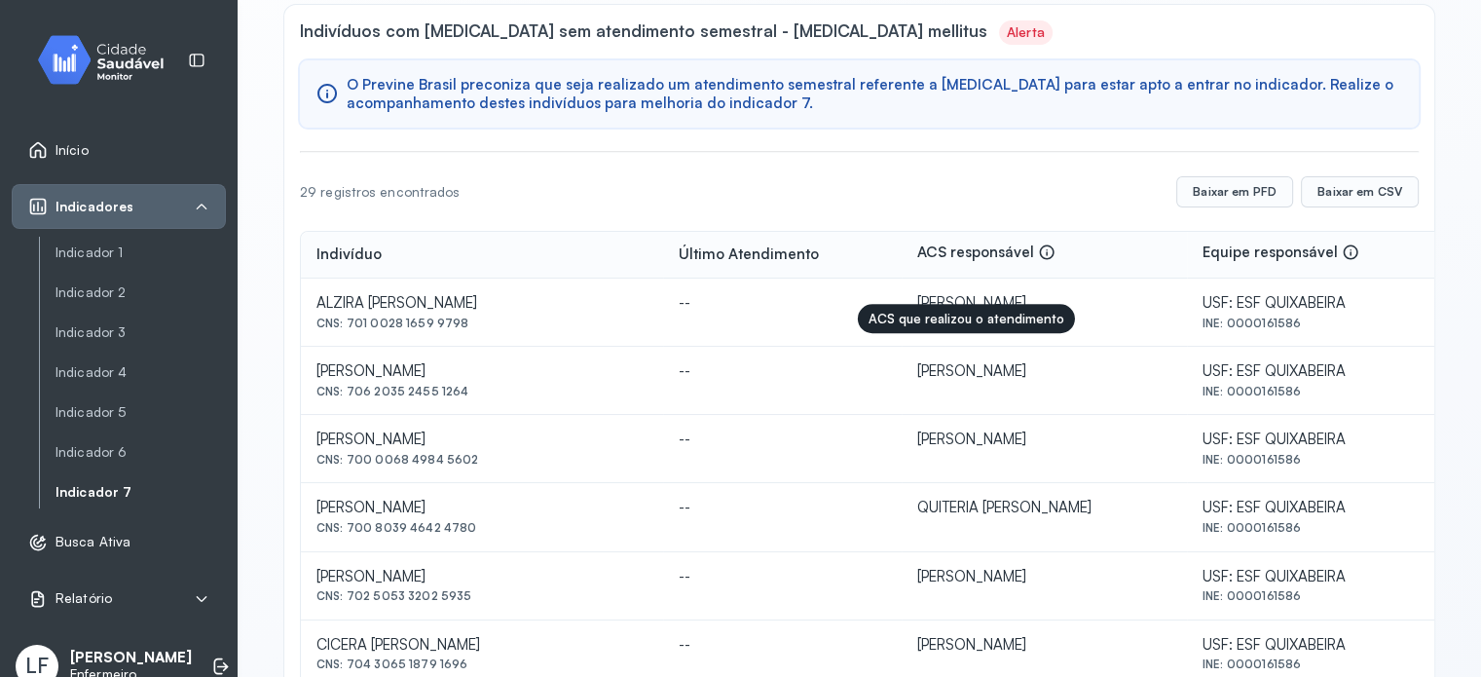
scroll to position [195, 0]
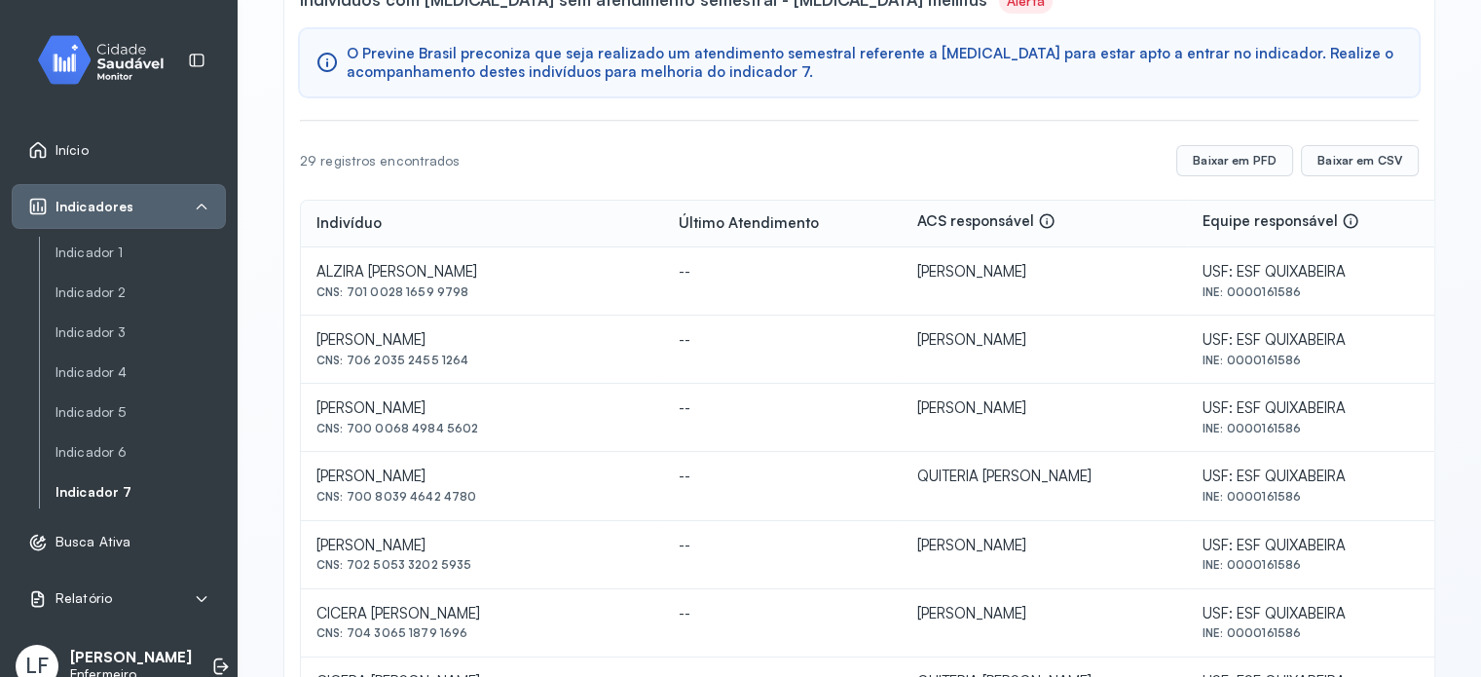
drag, startPoint x: 345, startPoint y: 287, endPoint x: 467, endPoint y: 287, distance: 122.7
click at [467, 287] on div "CNS: 701 0028 1659 9798" at bounding box center [482, 292] width 331 height 14
copy div "701 0028 1659 9798"
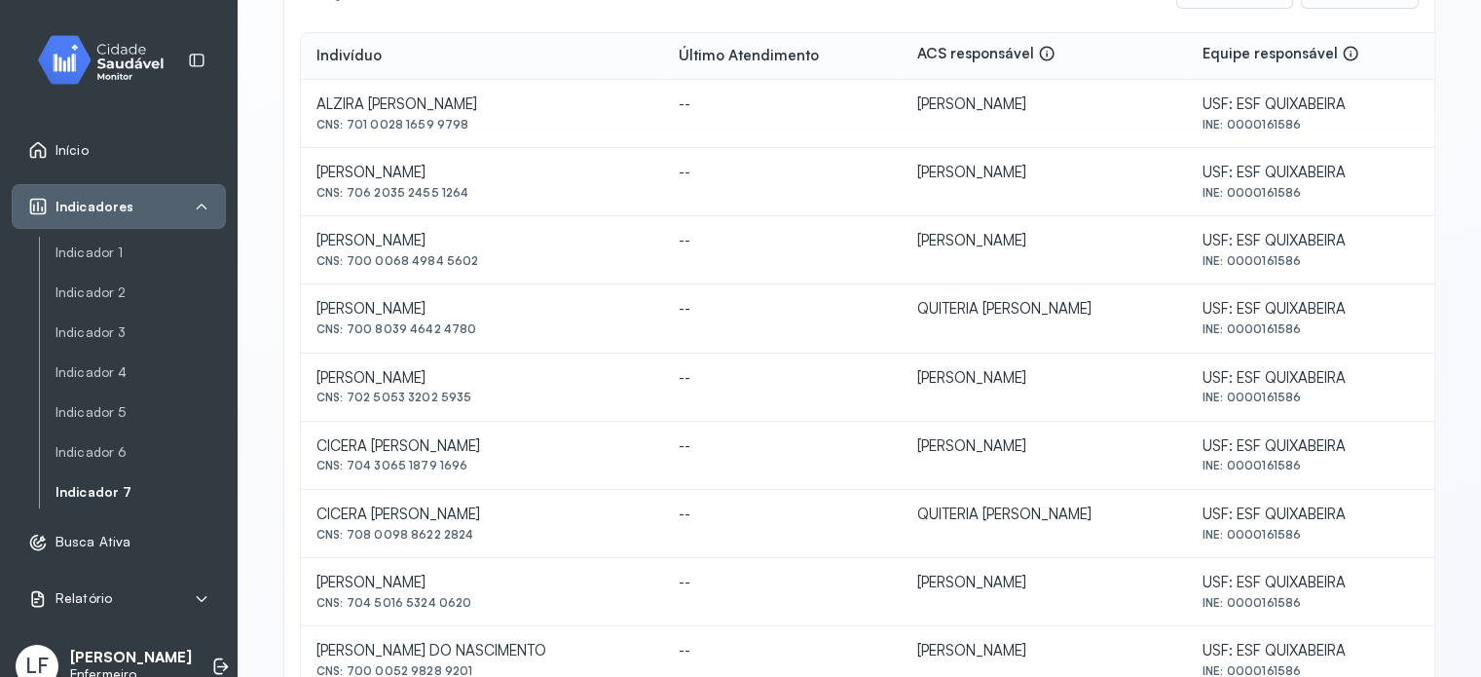
scroll to position [390, 0]
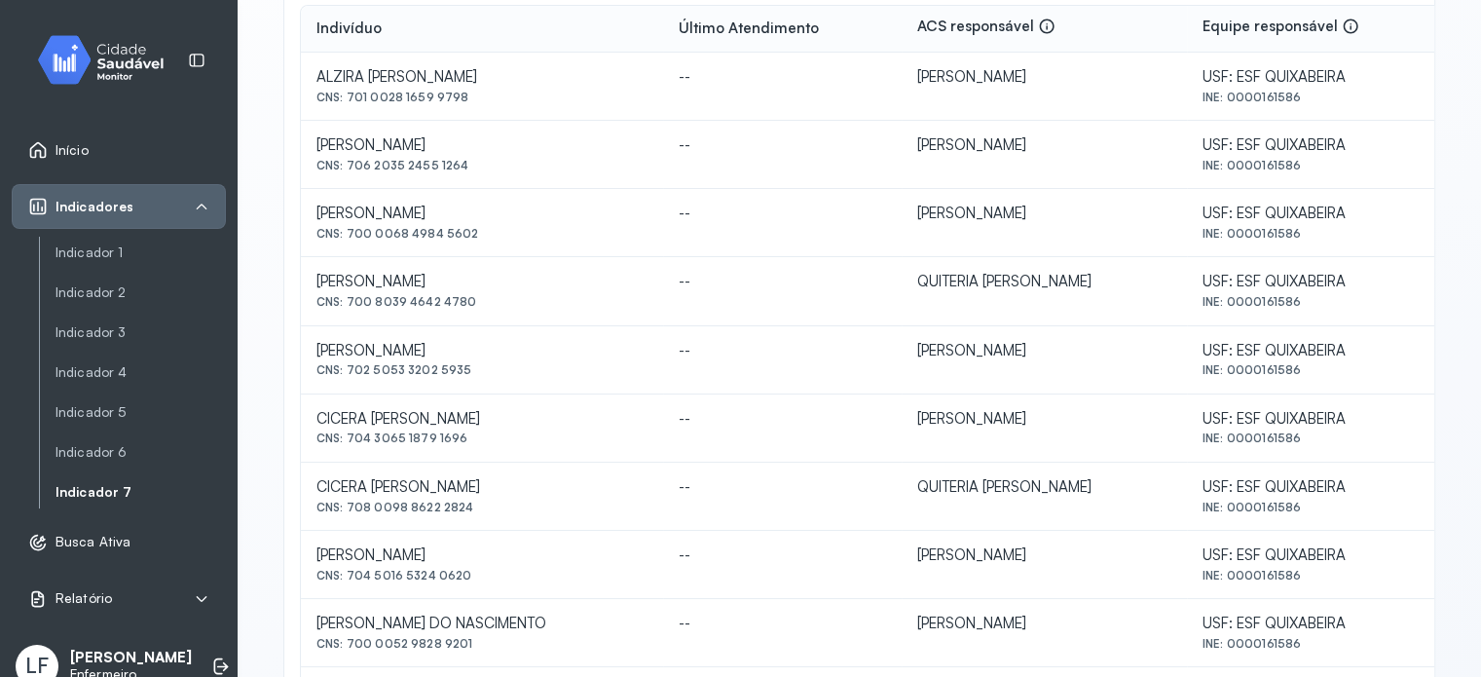
click at [452, 87] on div "[PERSON_NAME]" at bounding box center [482, 77] width 331 height 19
copy div "[PERSON_NAME]"
drag, startPoint x: 347, startPoint y: 298, endPoint x: 469, endPoint y: 313, distance: 123.6
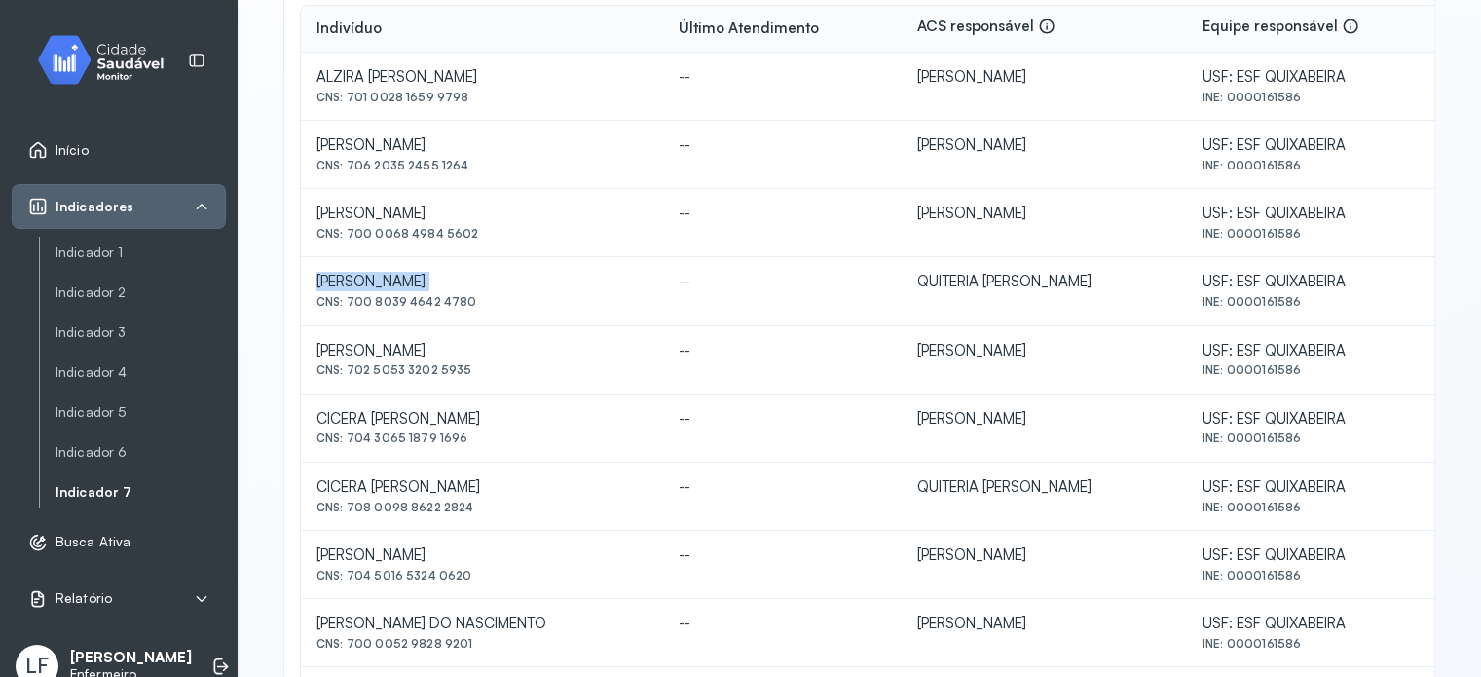
click at [469, 313] on td "[PERSON_NAME] DO NASCIMENTO CNS: 700 8039 4642 4780" at bounding box center [482, 291] width 362 height 68
copy div "700 8039 4642 4780"
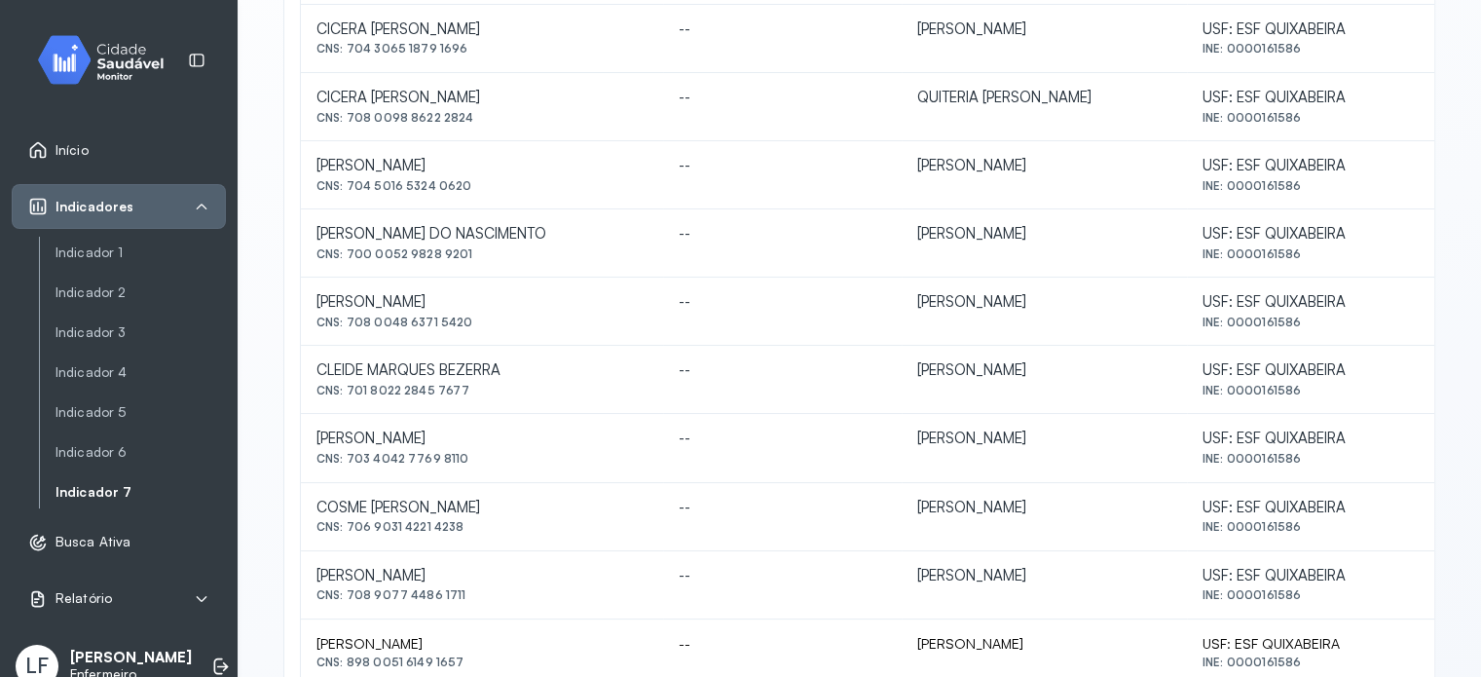
scroll to position [877, 0]
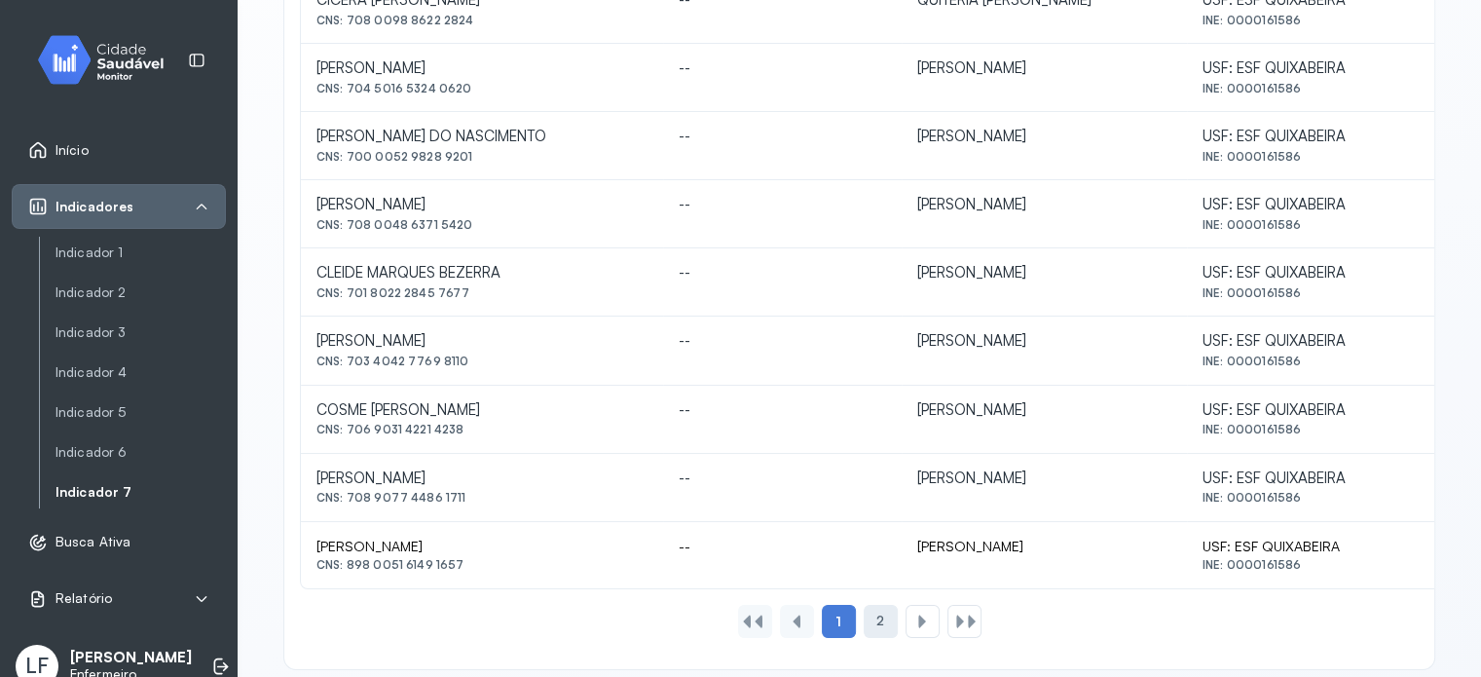
click at [906, 622] on div "2" at bounding box center [923, 621] width 34 height 33
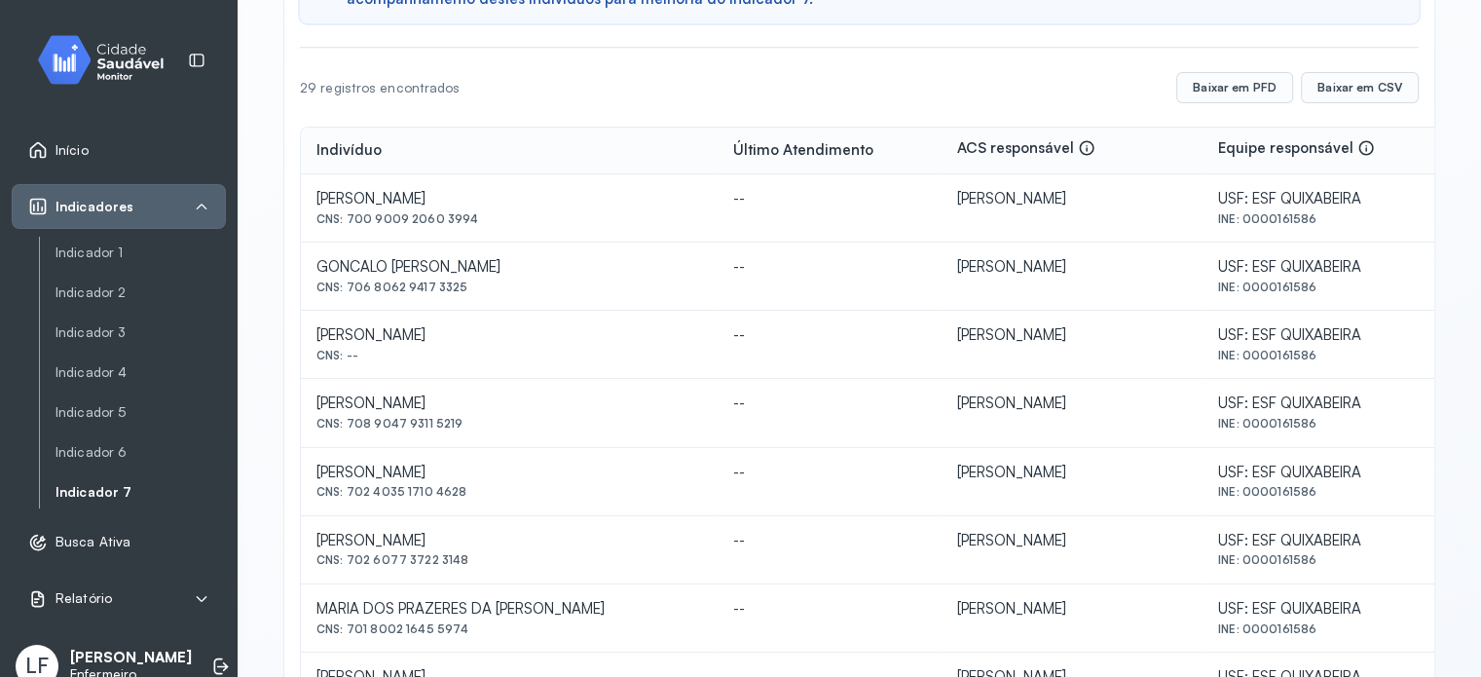
scroll to position [149, 0]
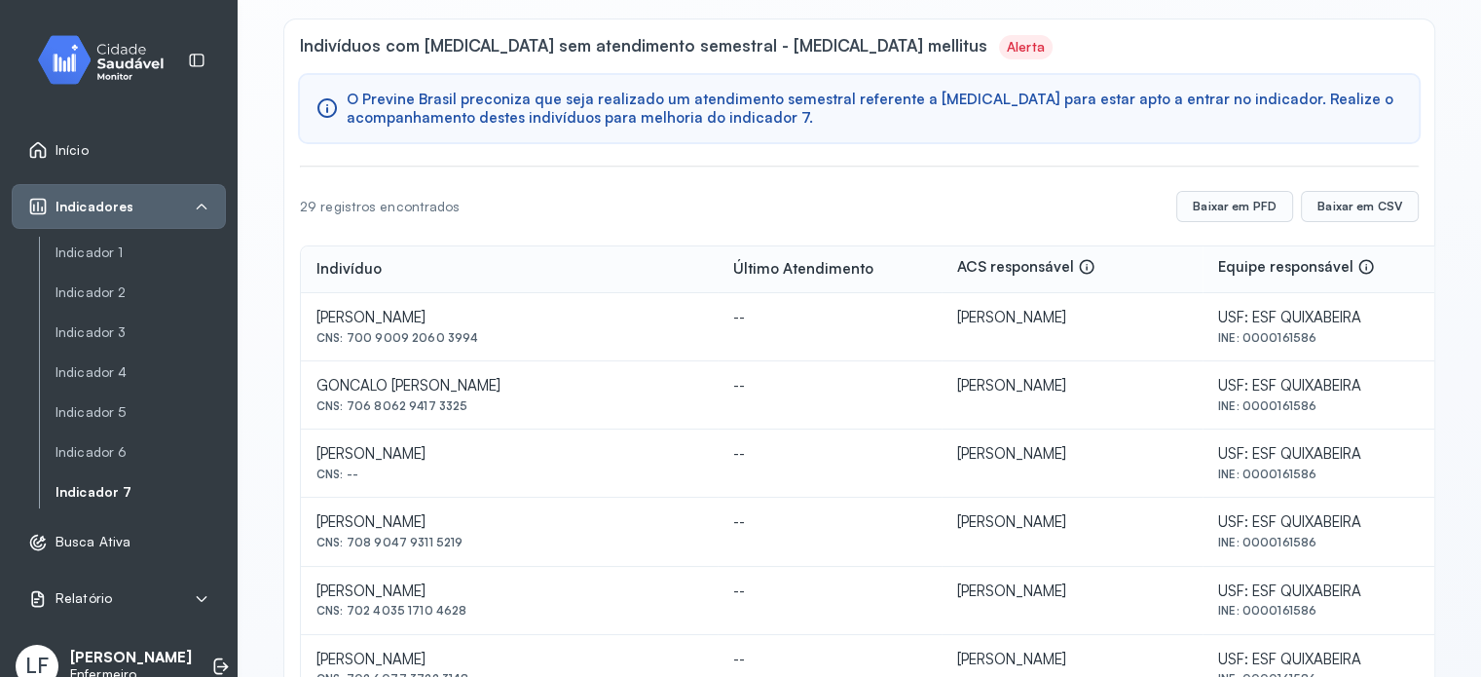
click at [428, 333] on div "CNS: 700 9009 2060 3994" at bounding box center [510, 338] width 386 height 14
click at [509, 345] on td "[PERSON_NAME] CNS: 700 9009 2060 3994" at bounding box center [509, 327] width 417 height 68
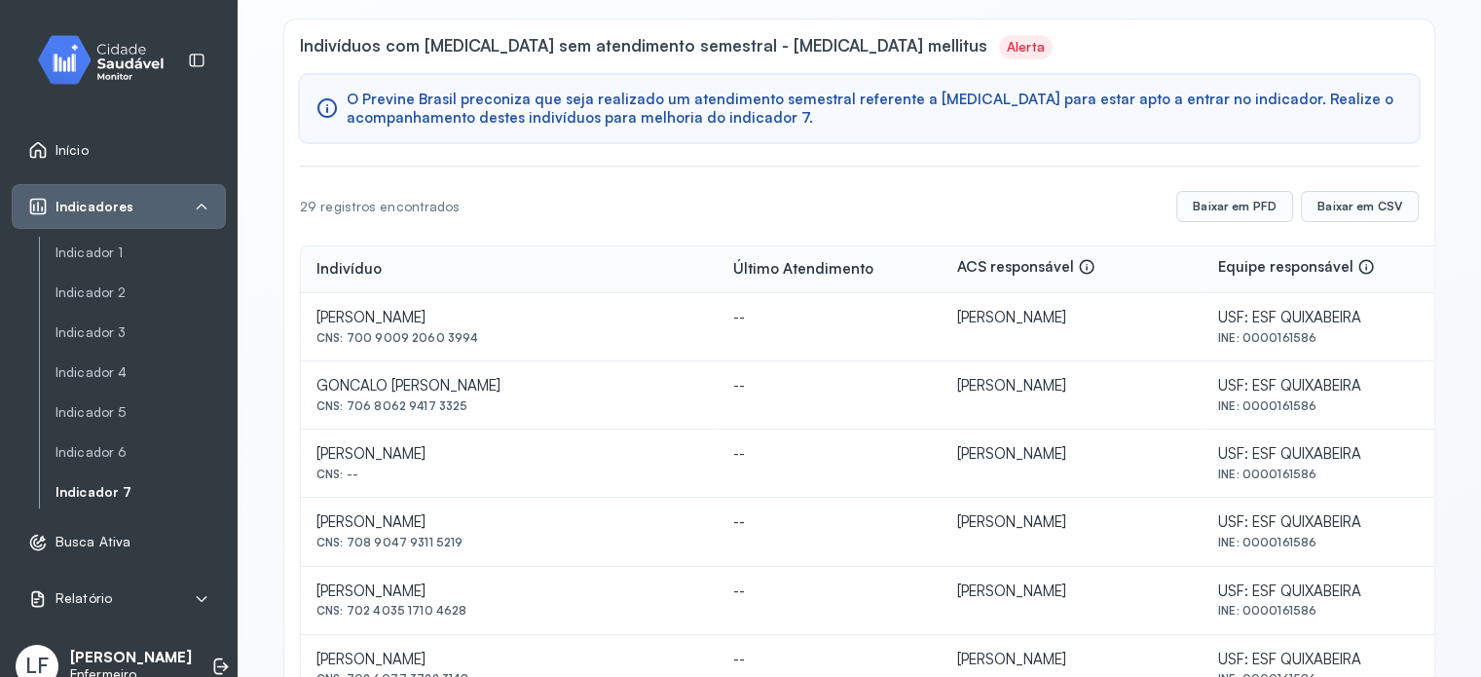
drag, startPoint x: 491, startPoint y: 335, endPoint x: 347, endPoint y: 345, distance: 144.5
click at [347, 345] on td "[PERSON_NAME] CNS: 700 9009 2060 3994" at bounding box center [509, 327] width 417 height 68
copy div "700 9009 2060 3994"
click at [963, 504] on td "[PERSON_NAME]" at bounding box center [1072, 532] width 261 height 68
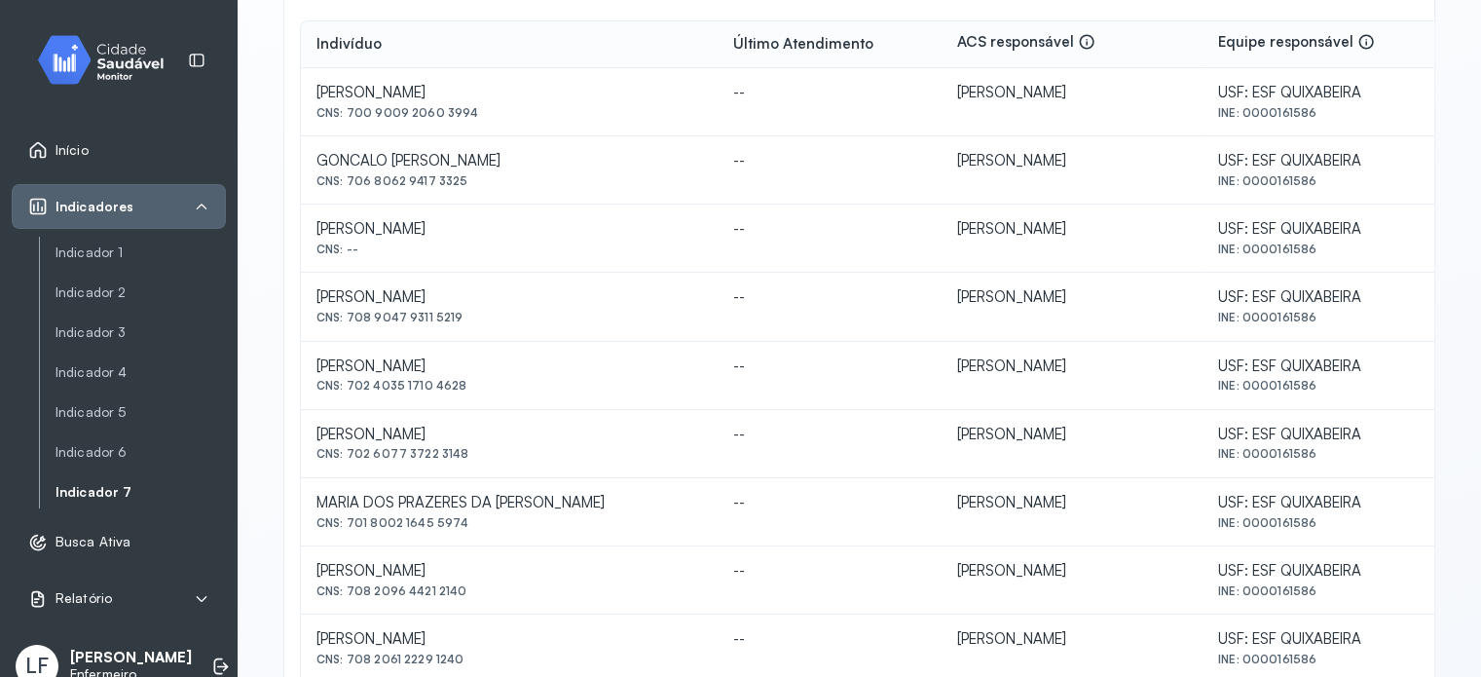
scroll to position [441, 0]
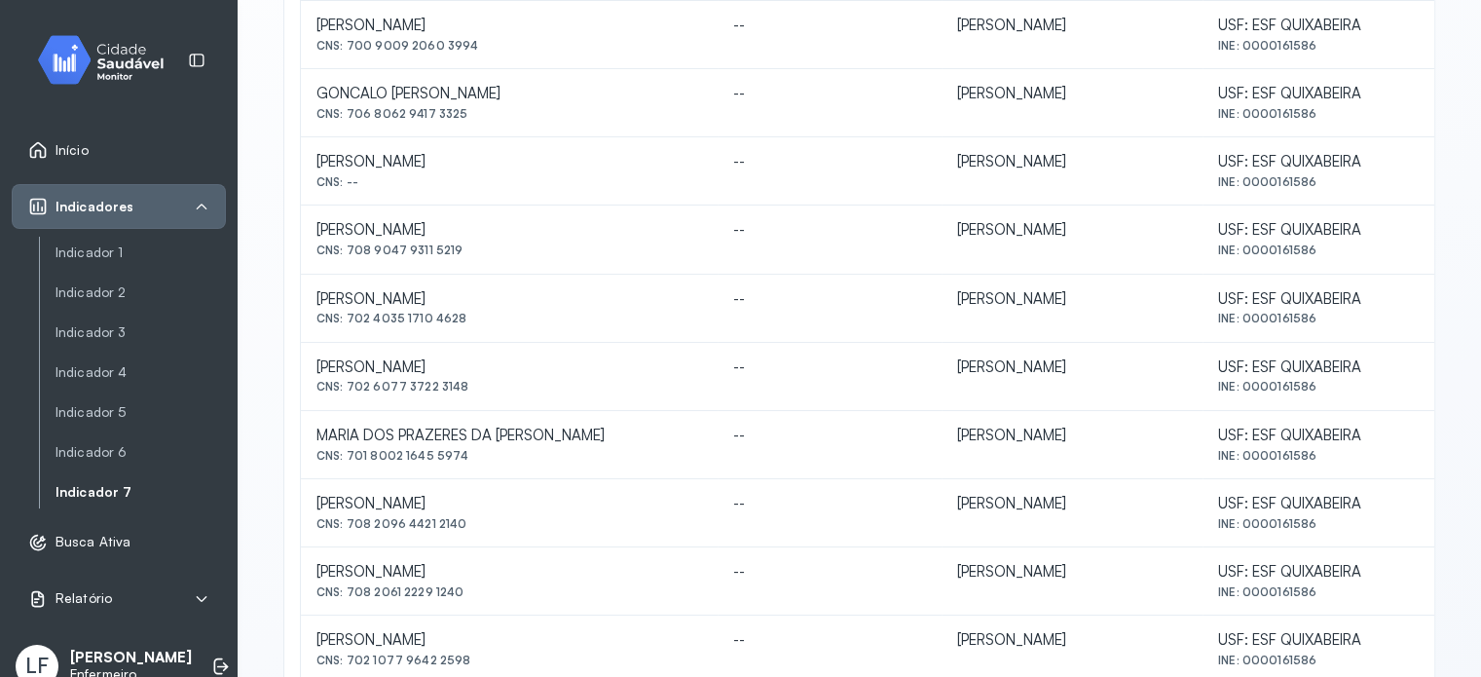
click at [529, 35] on div "[PERSON_NAME]" at bounding box center [510, 26] width 386 height 19
copy div "[PERSON_NAME]"
click at [589, 460] on td "[PERSON_NAME] CNS: 701 8002 1645 5974" at bounding box center [509, 445] width 417 height 68
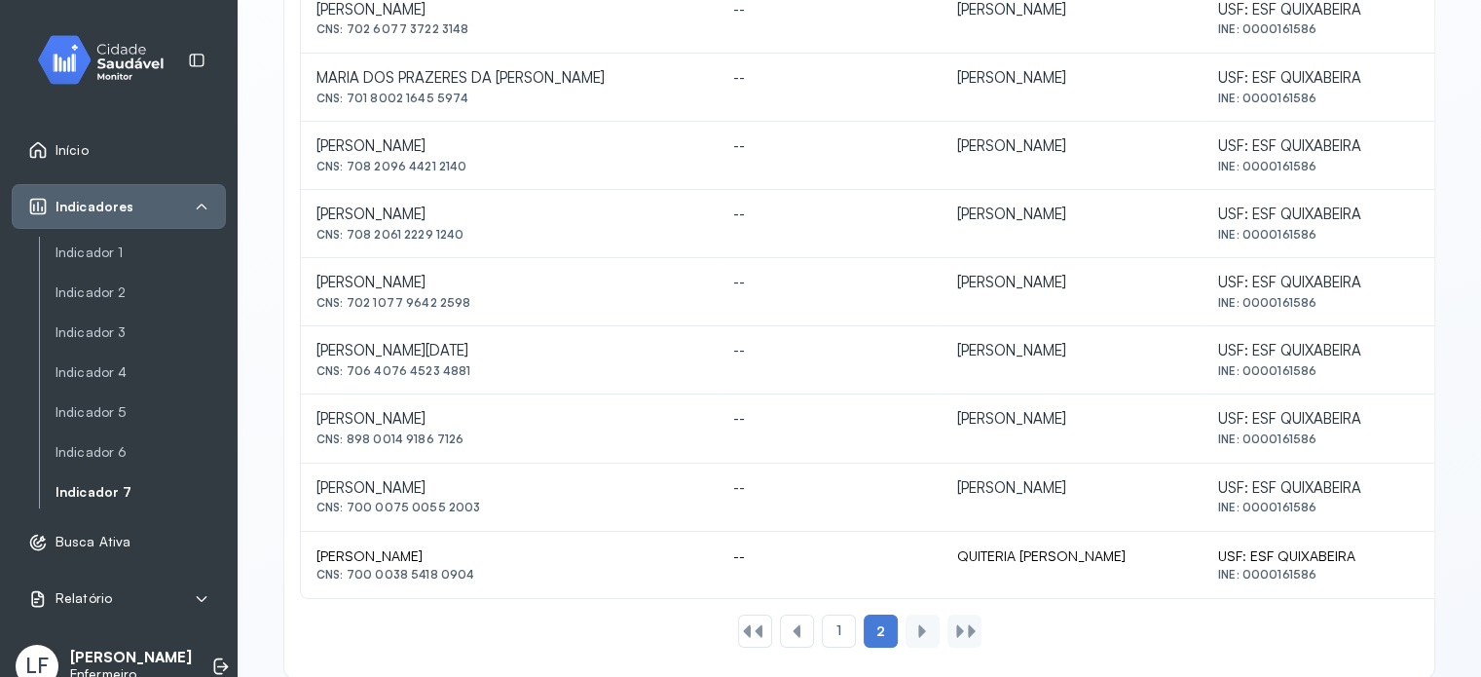
scroll to position [831, 0]
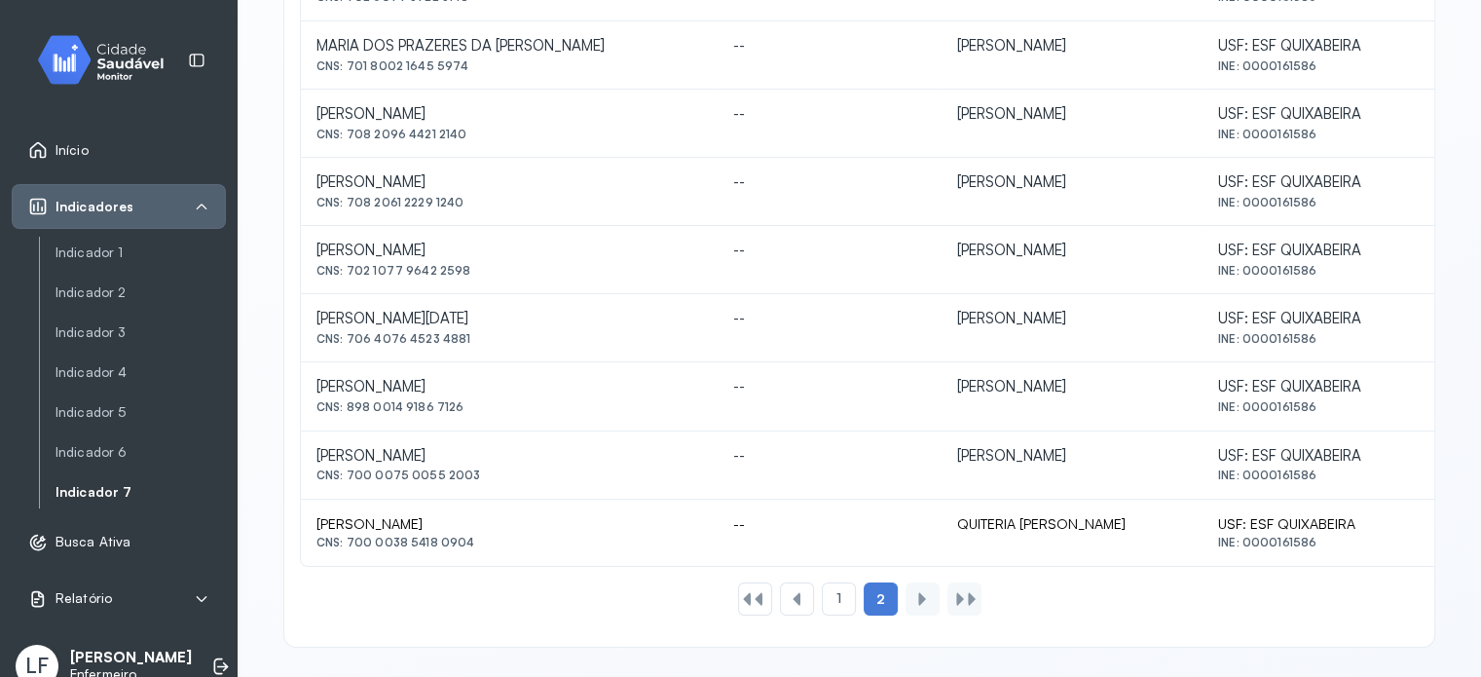
click at [114, 320] on link "Indicador 2" at bounding box center [141, 332] width 170 height 24
click at [121, 253] on link "Indicador 1" at bounding box center [141, 252] width 170 height 17
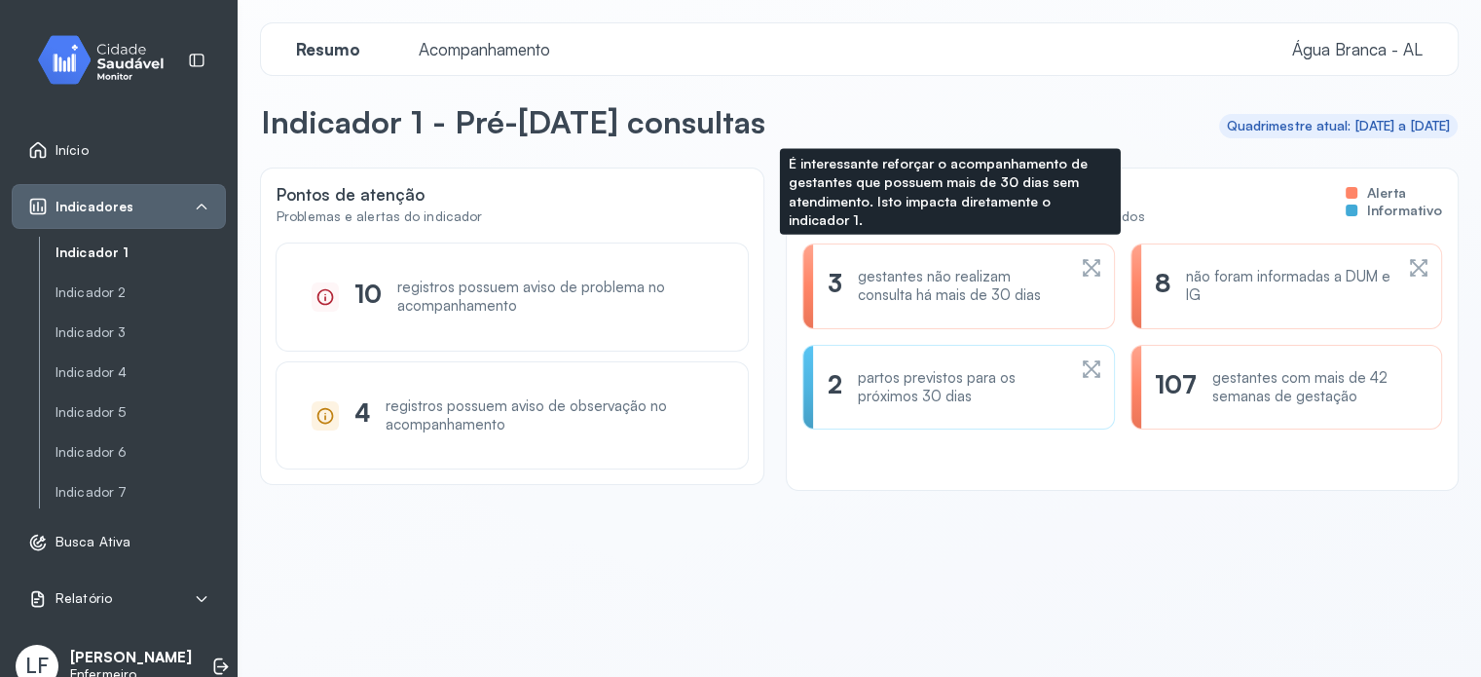
click at [895, 264] on div "3 gestantes não realizam consulta há mais de 30 dias" at bounding box center [958, 286] width 312 height 86
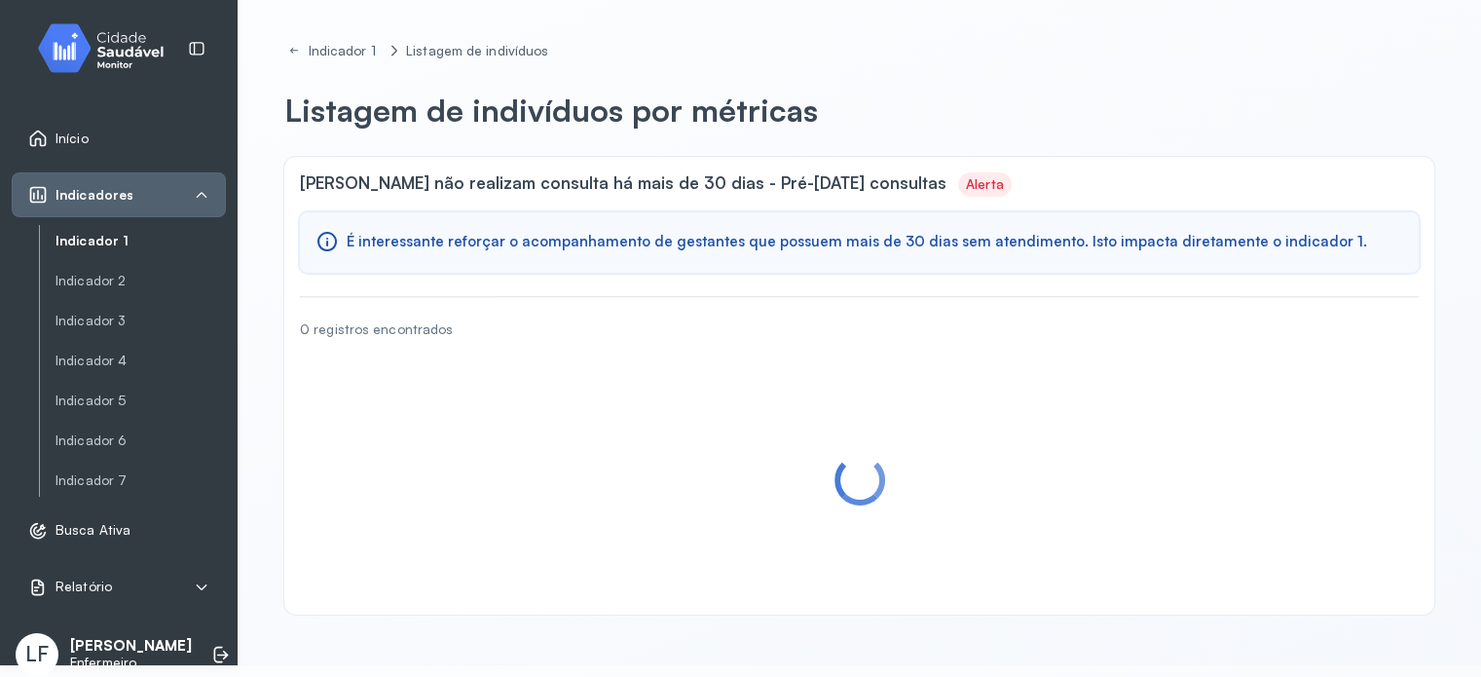
scroll to position [16, 0]
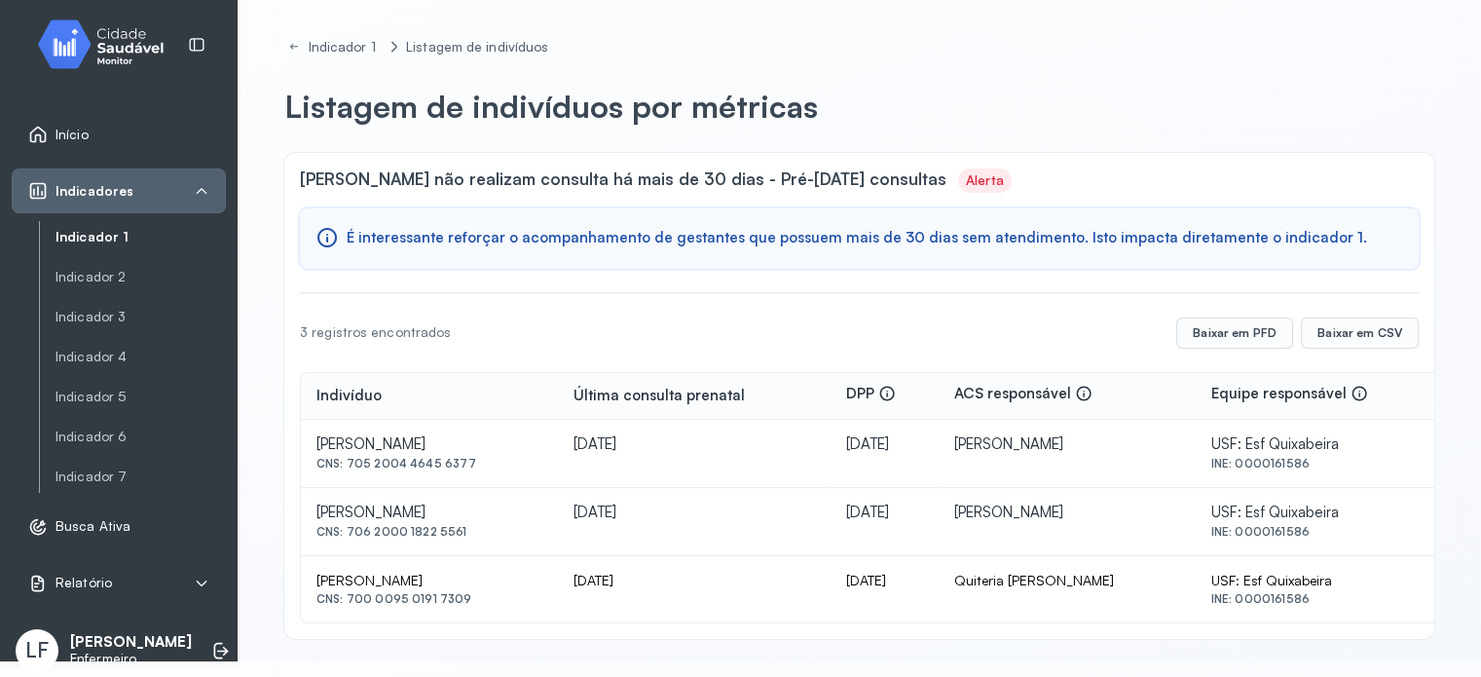
click at [432, 454] on div "[PERSON_NAME]" at bounding box center [430, 444] width 226 height 19
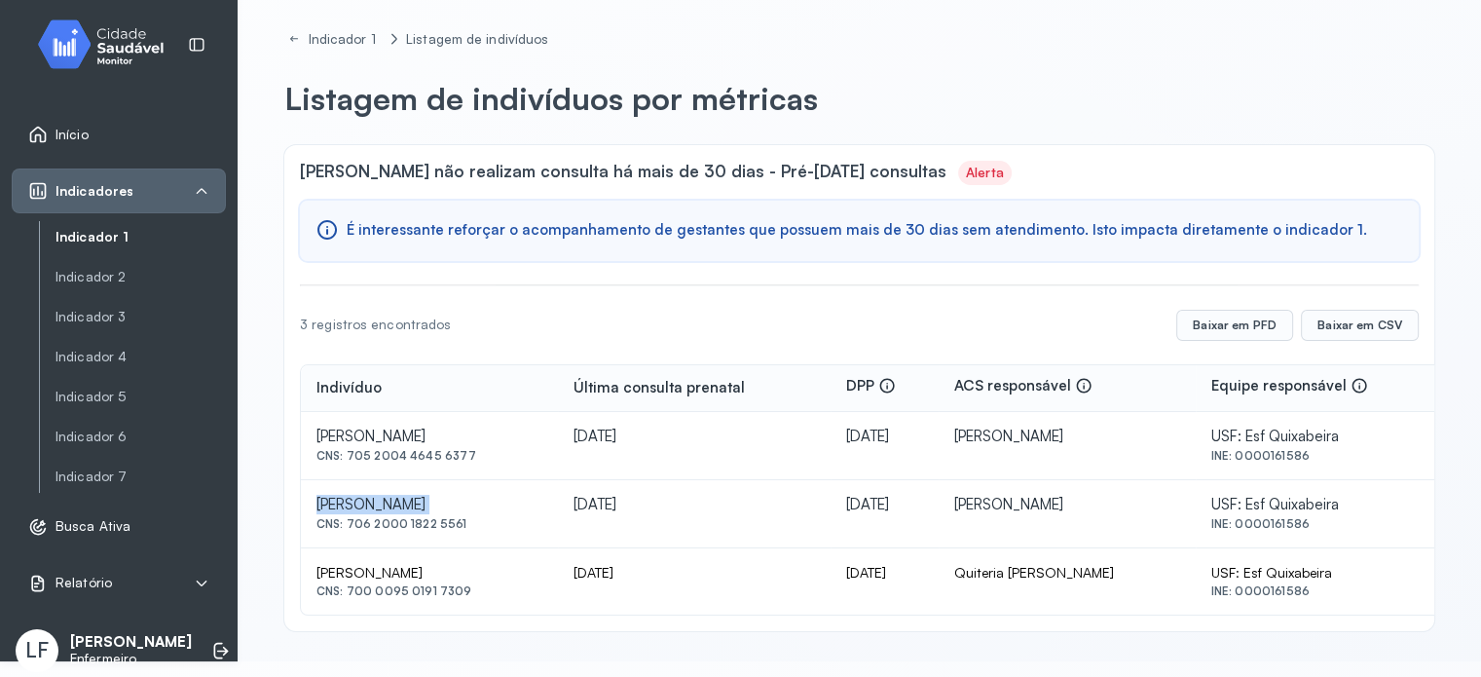
scroll to position [10, 0]
click at [335, 40] on div "Indicador 1" at bounding box center [343, 37] width 71 height 17
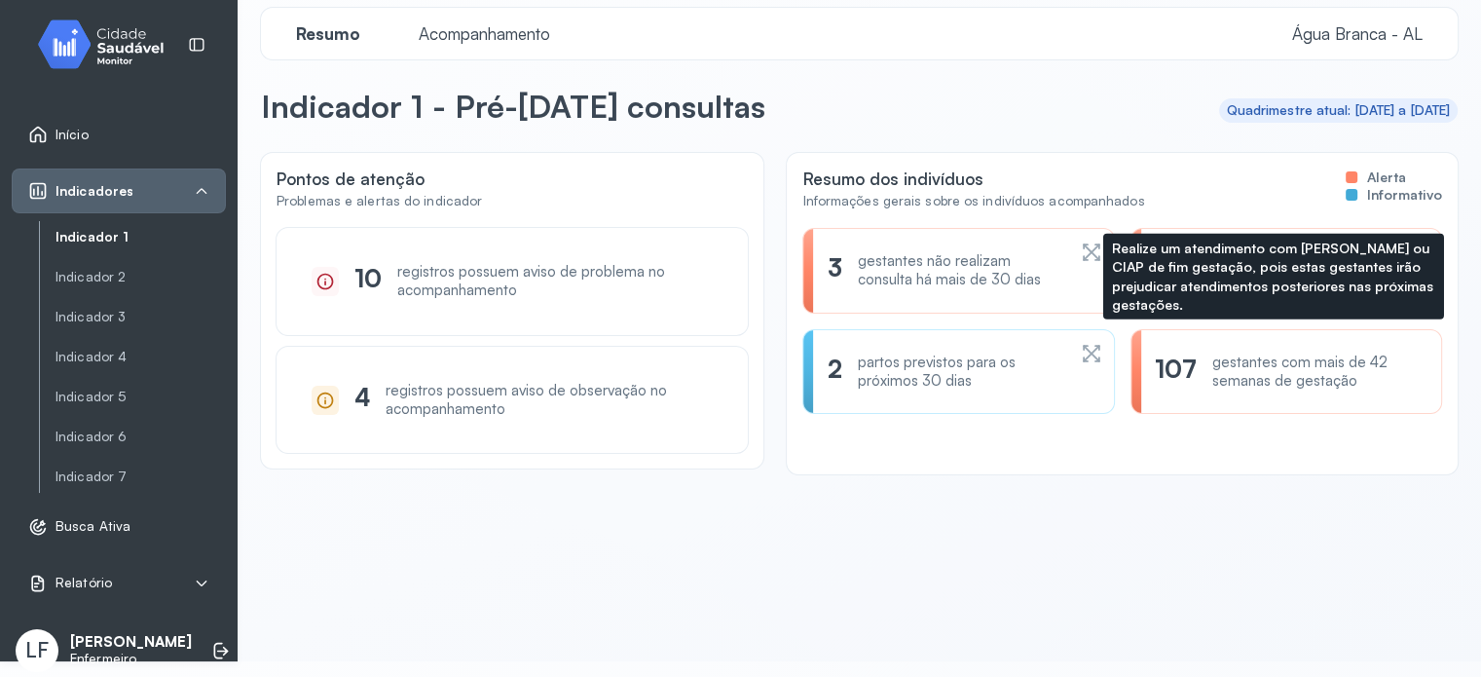
click at [1324, 362] on div "gestantes com mais de 42 semanas de gestação" at bounding box center [1315, 372] width 205 height 37
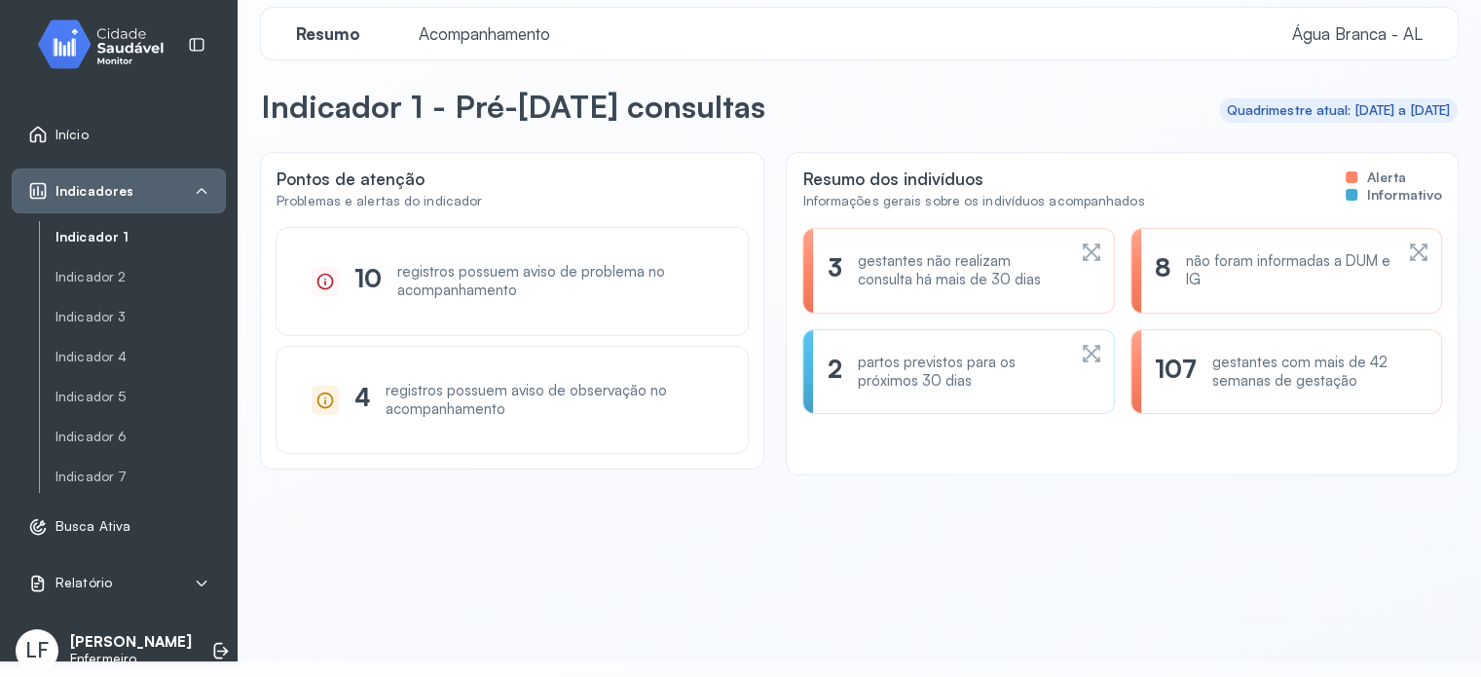
click at [1286, 379] on div "gestantes com mais de 42 semanas de gestação" at bounding box center [1315, 372] width 205 height 37
click at [1215, 358] on div "gestantes com mais de 42 semanas de gestação" at bounding box center [1315, 372] width 205 height 37
click at [1155, 357] on div "107" at bounding box center [1176, 372] width 42 height 37
click at [1132, 369] on div at bounding box center [1137, 372] width 10 height 84
click at [1114, 329] on div "8 não foram informadas a DUM e IG" at bounding box center [958, 372] width 312 height 86
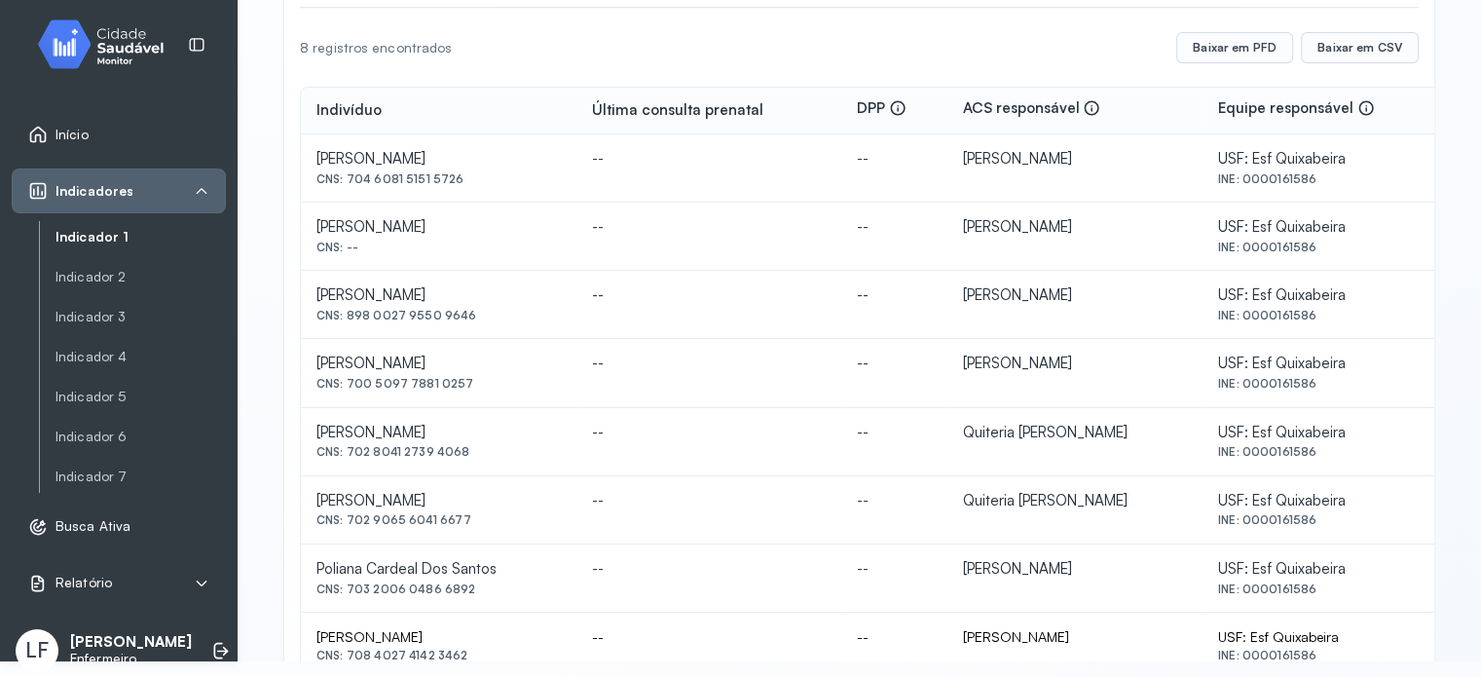
scroll to position [358, 0]
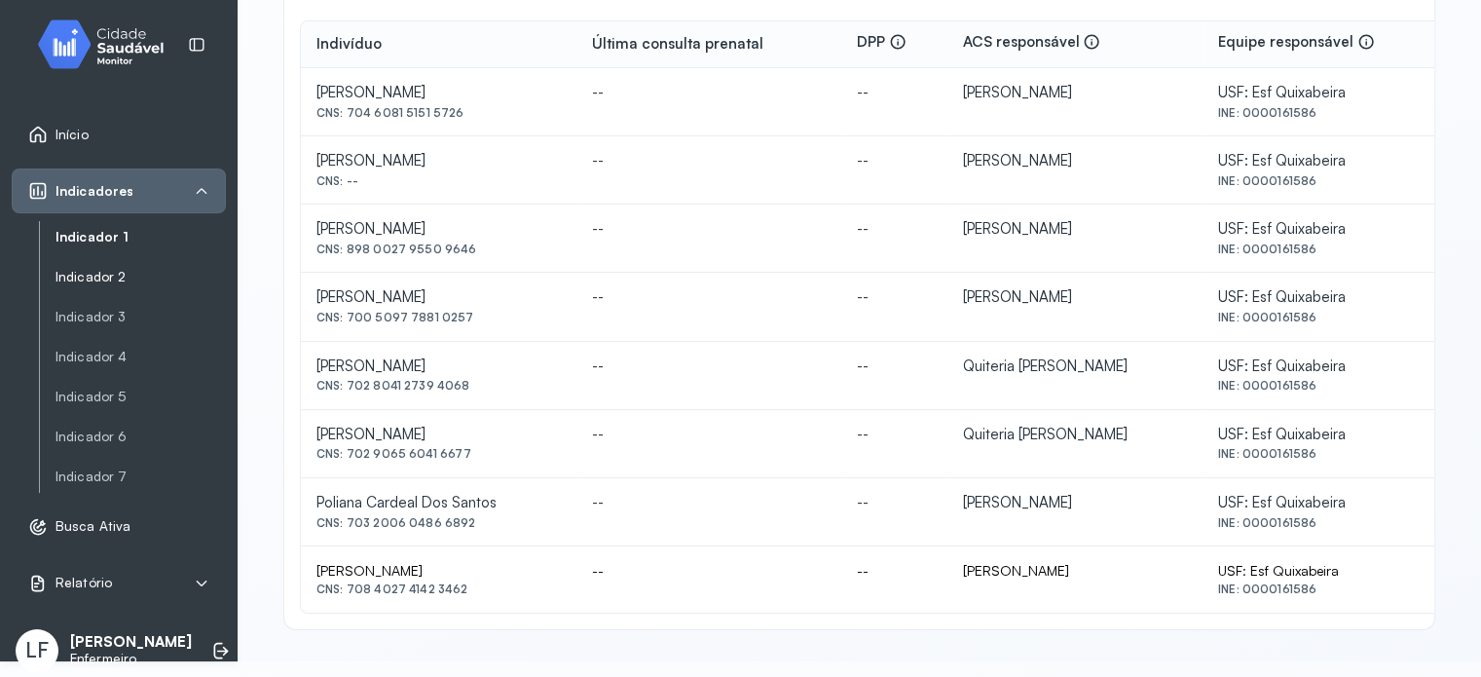
click at [92, 282] on link "Indicador 2" at bounding box center [141, 277] width 170 height 17
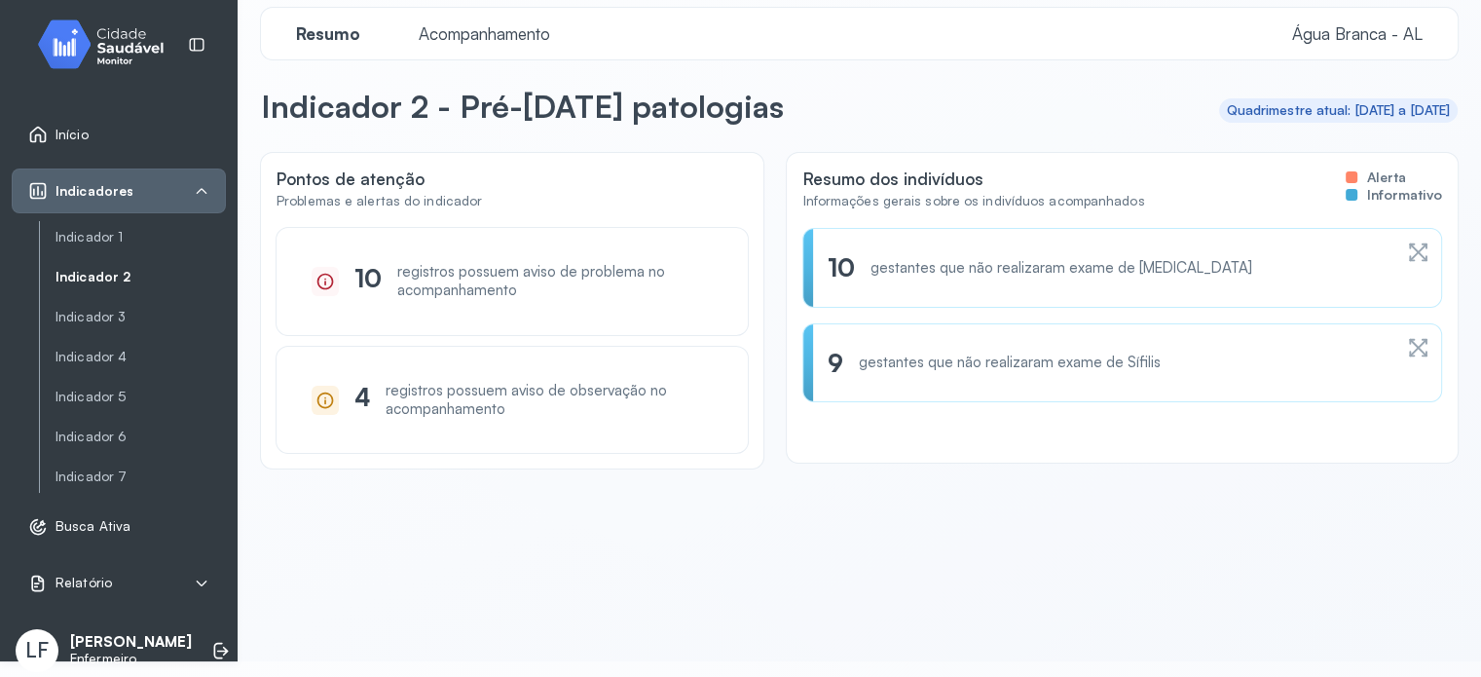
click at [555, 512] on div "Pontos de atenção Problemas e alertas do indicador 10 registros possuem aviso d…" at bounding box center [859, 392] width 1197 height 479
